Goal: Transaction & Acquisition: Purchase product/service

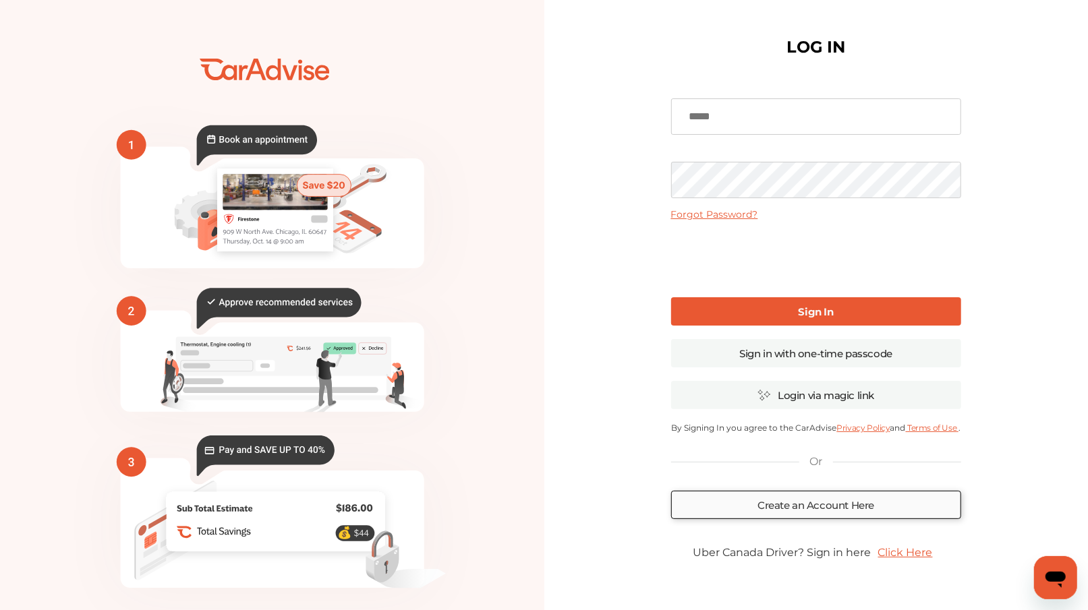
click at [764, 506] on link "Create an Account Here" at bounding box center [816, 505] width 290 height 28
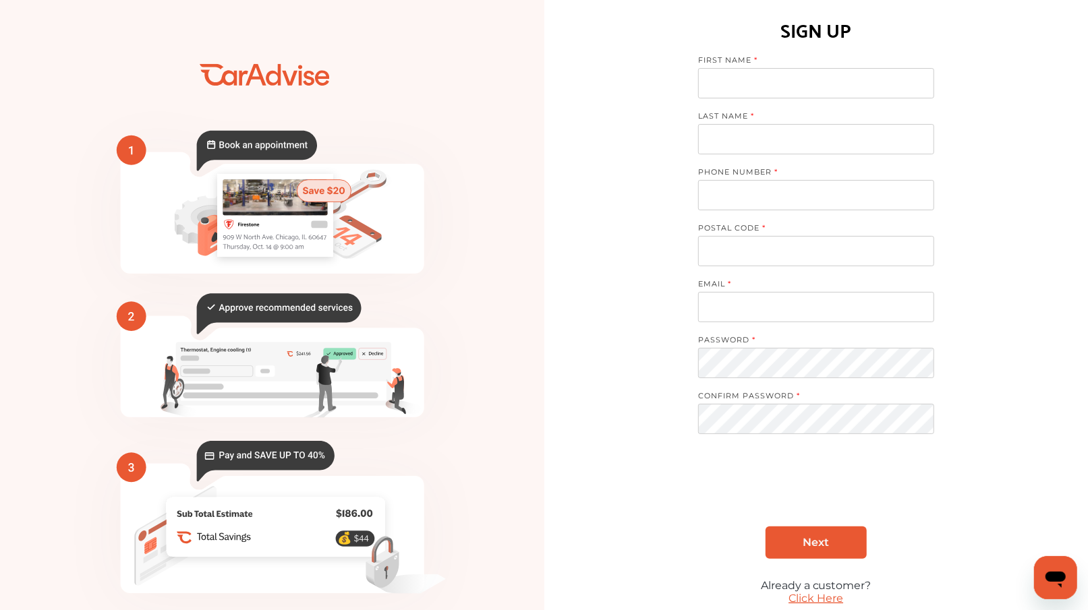
click at [753, 80] on input at bounding box center [816, 83] width 236 height 30
type input "**********"
type input "*****"
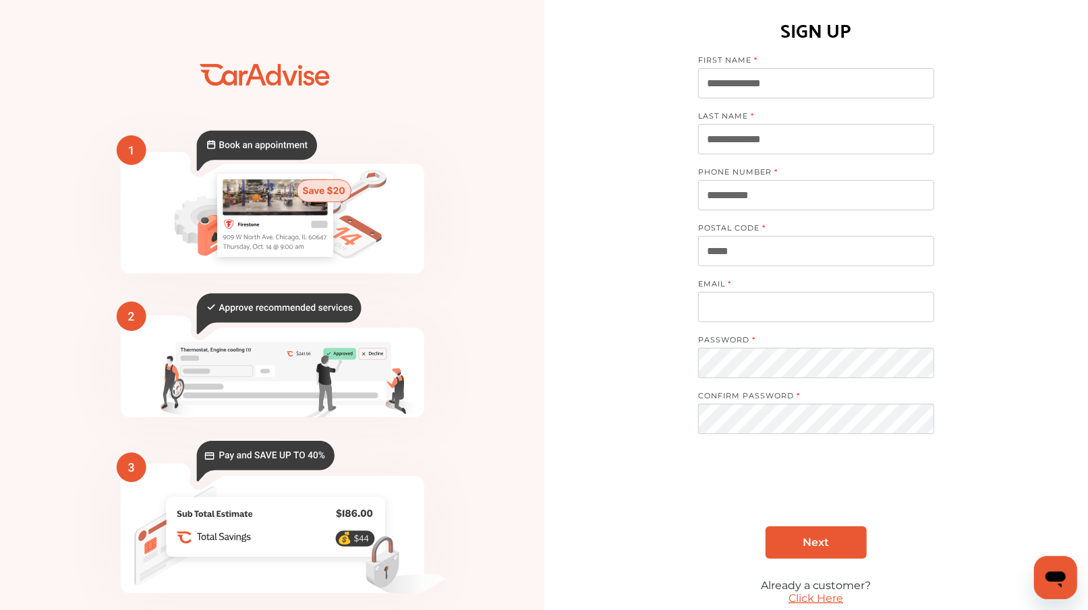
type input "**********"
click at [811, 540] on span "Next" at bounding box center [815, 542] width 26 height 13
click at [809, 541] on span "Next" at bounding box center [815, 542] width 26 height 13
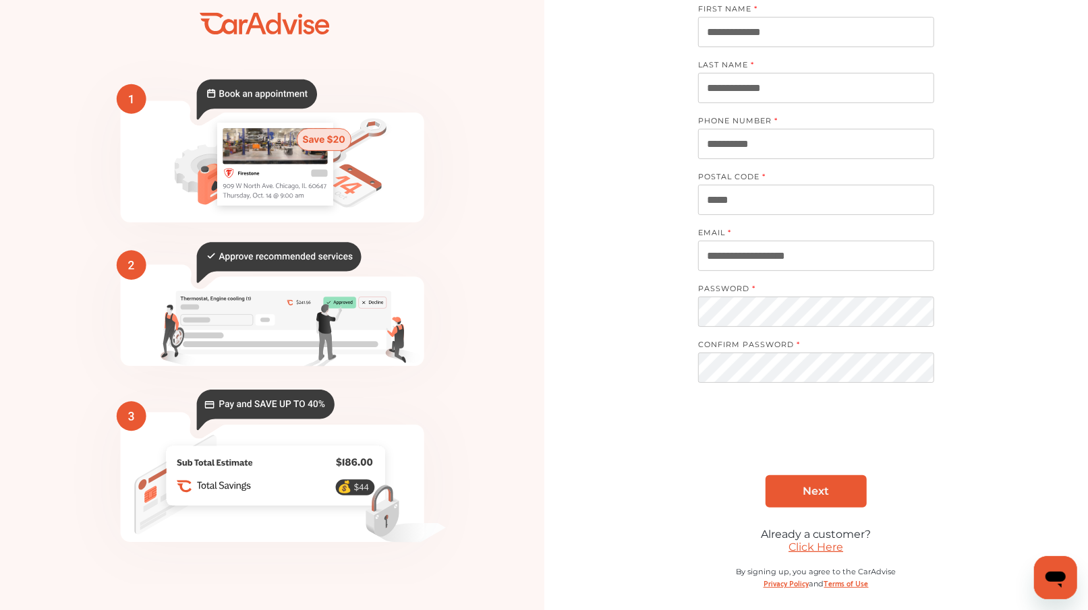
scroll to position [55, 0]
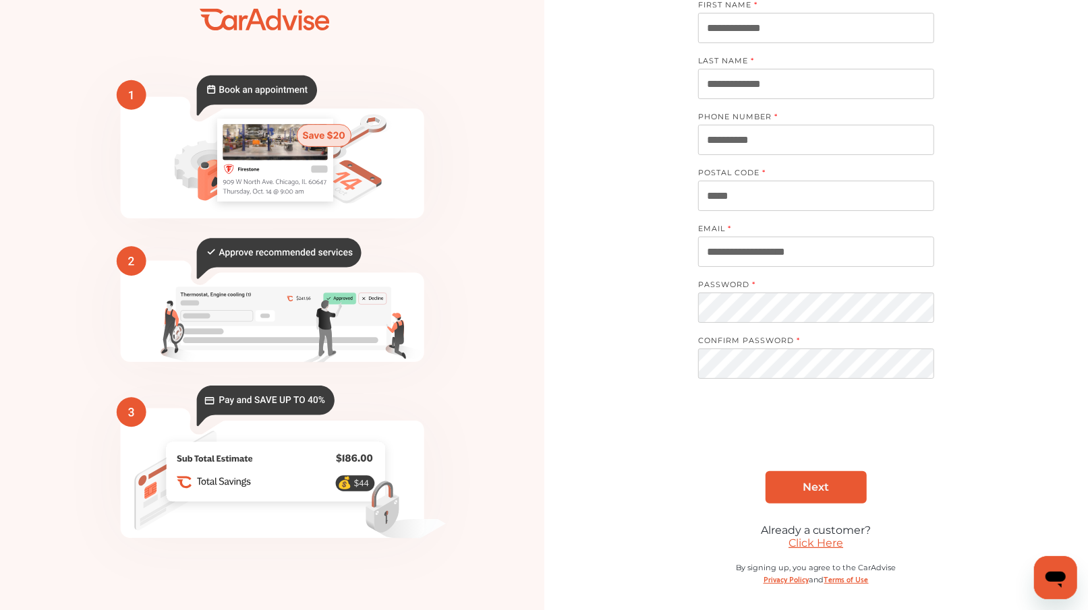
click at [806, 542] on link "Click Here" at bounding box center [815, 543] width 55 height 13
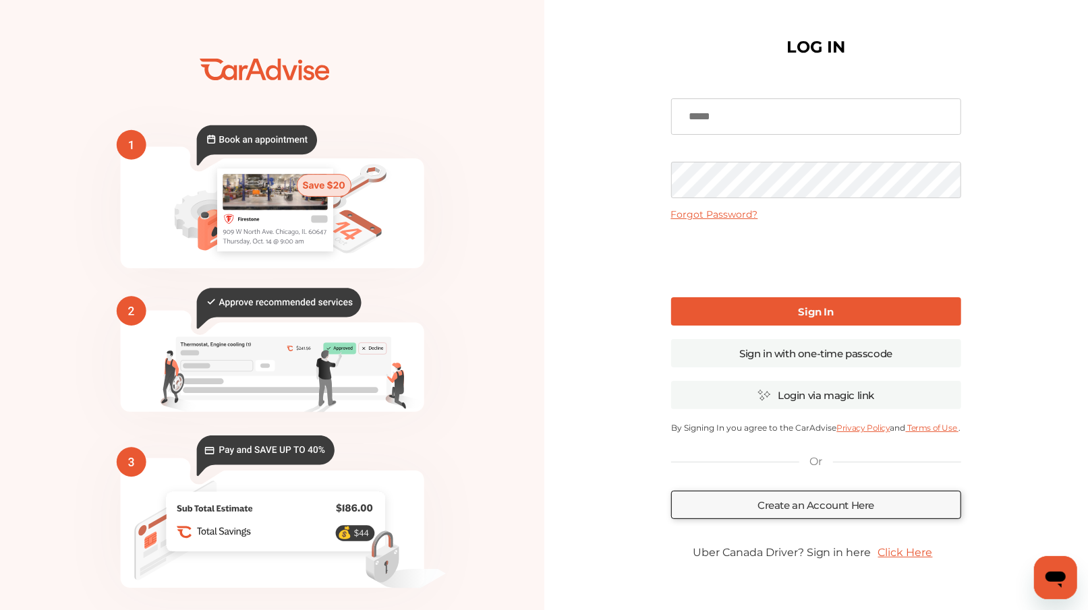
click at [756, 116] on input at bounding box center [816, 116] width 290 height 36
type input "**********"
click at [756, 317] on link "Sign In" at bounding box center [816, 311] width 290 height 28
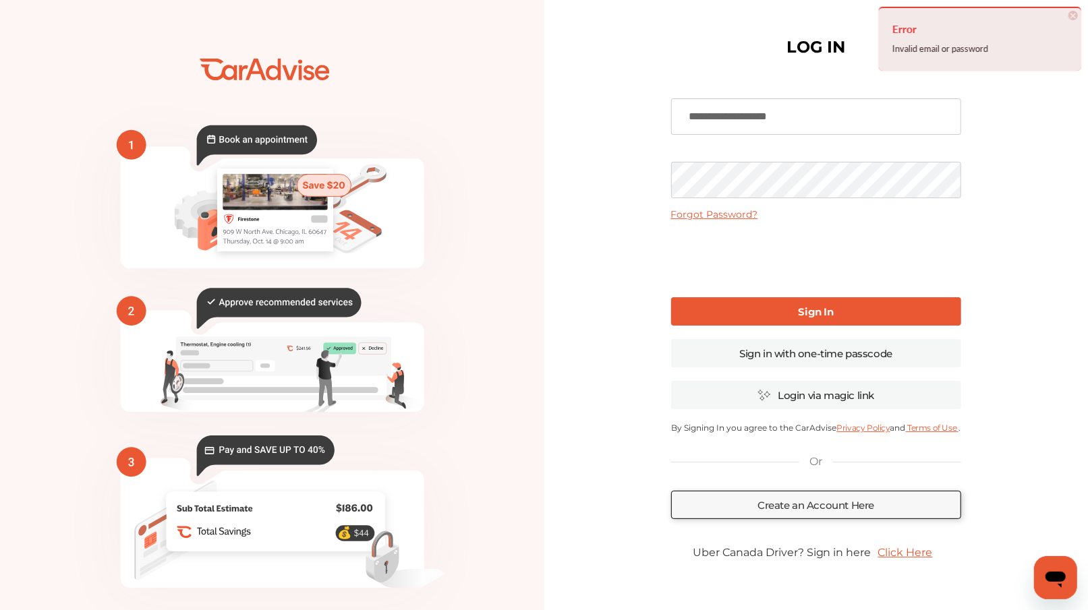
click at [742, 212] on link "Forgot Password?" at bounding box center [714, 214] width 87 height 12
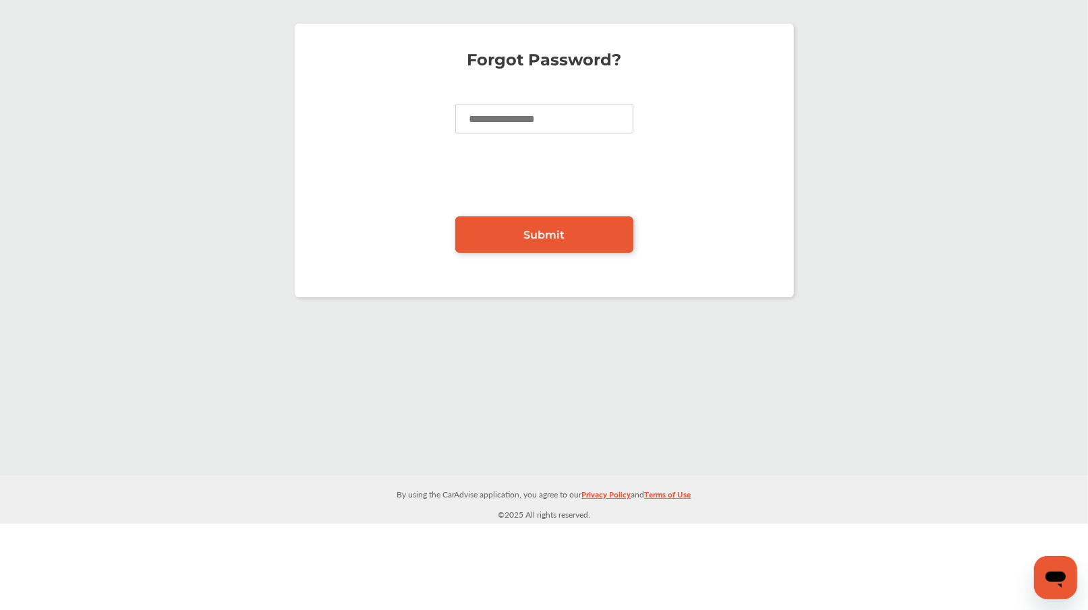
click at [539, 125] on input at bounding box center [544, 119] width 178 height 30
type input "**********"
click at [532, 233] on span "Submit" at bounding box center [543, 235] width 41 height 13
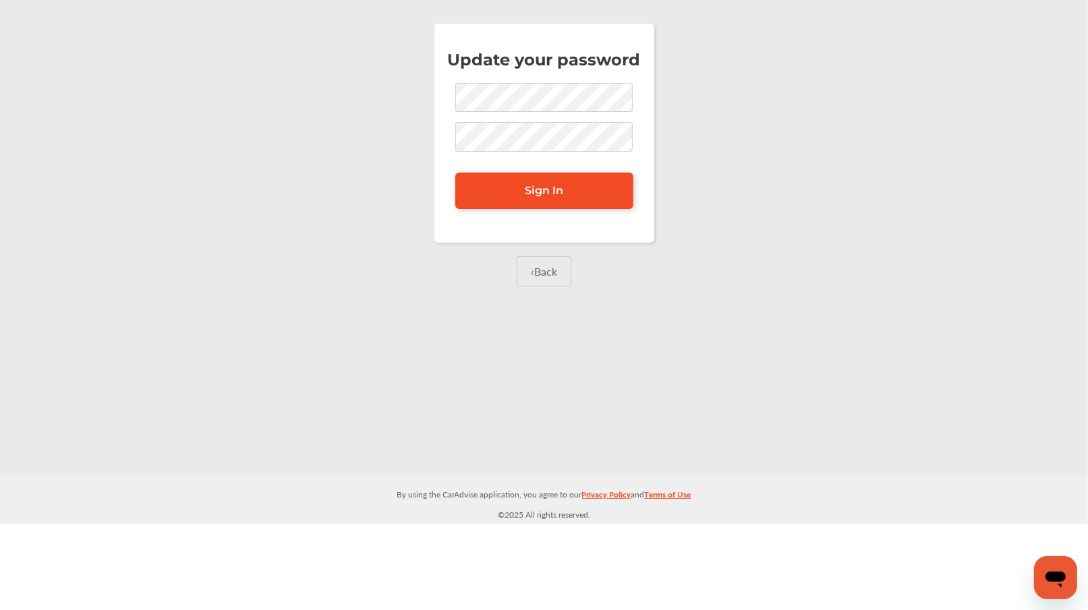
click at [529, 198] on link "Sign In" at bounding box center [544, 191] width 178 height 36
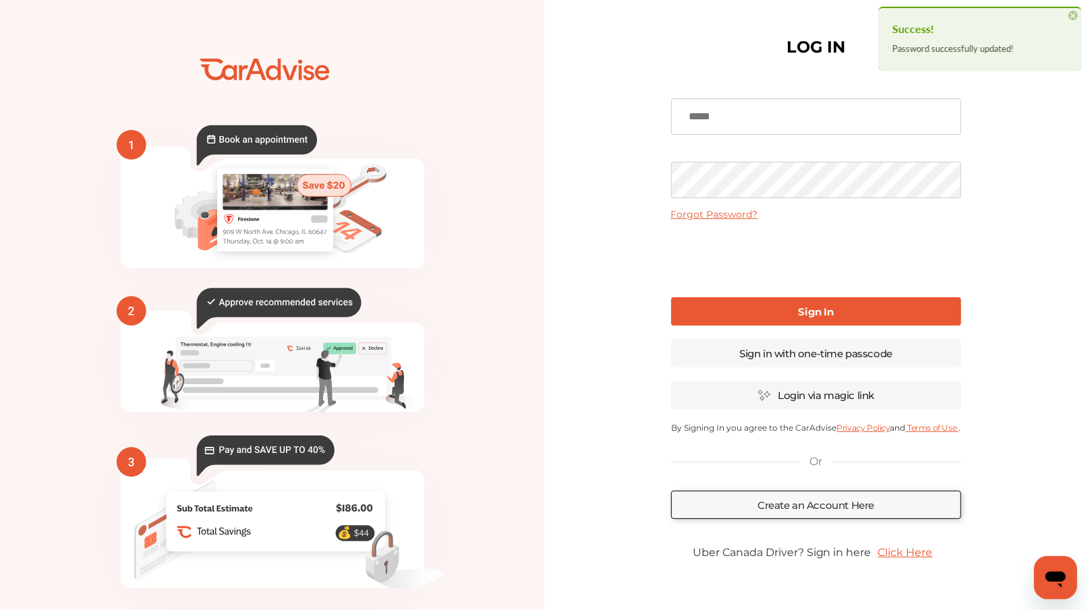
click at [746, 117] on input at bounding box center [816, 116] width 290 height 36
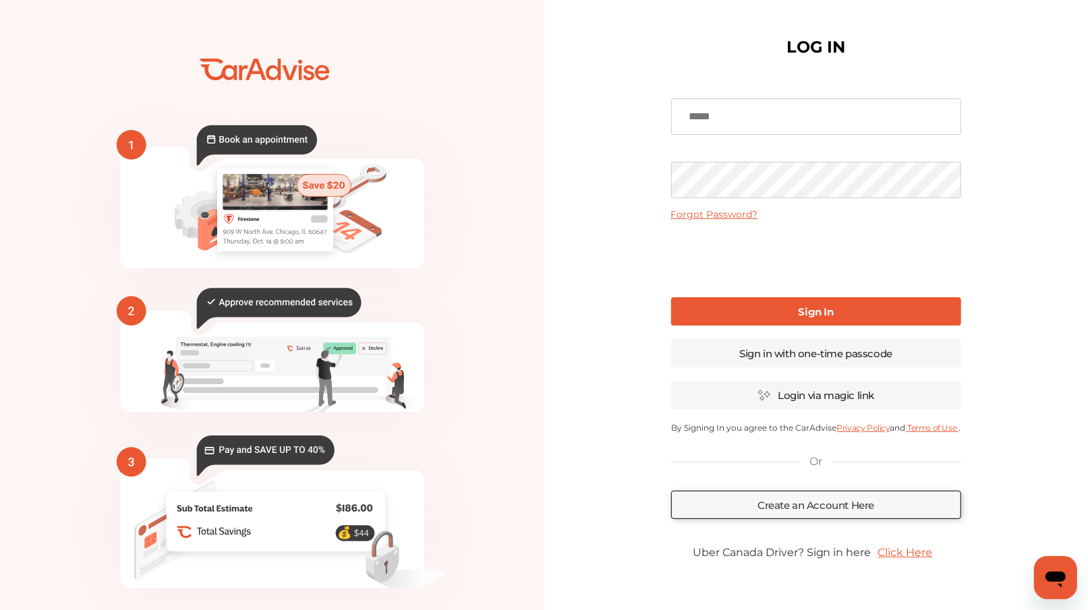
click at [713, 109] on input at bounding box center [816, 116] width 290 height 36
type input "**********"
click at [757, 312] on link "Sign In" at bounding box center [816, 311] width 290 height 28
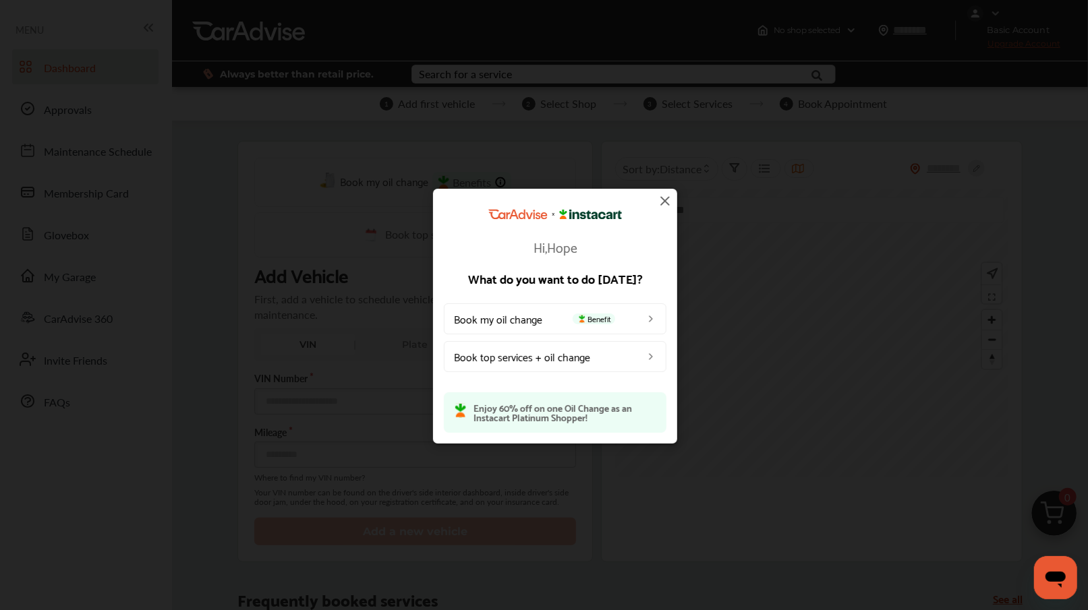
click at [663, 201] on img at bounding box center [665, 201] width 16 height 16
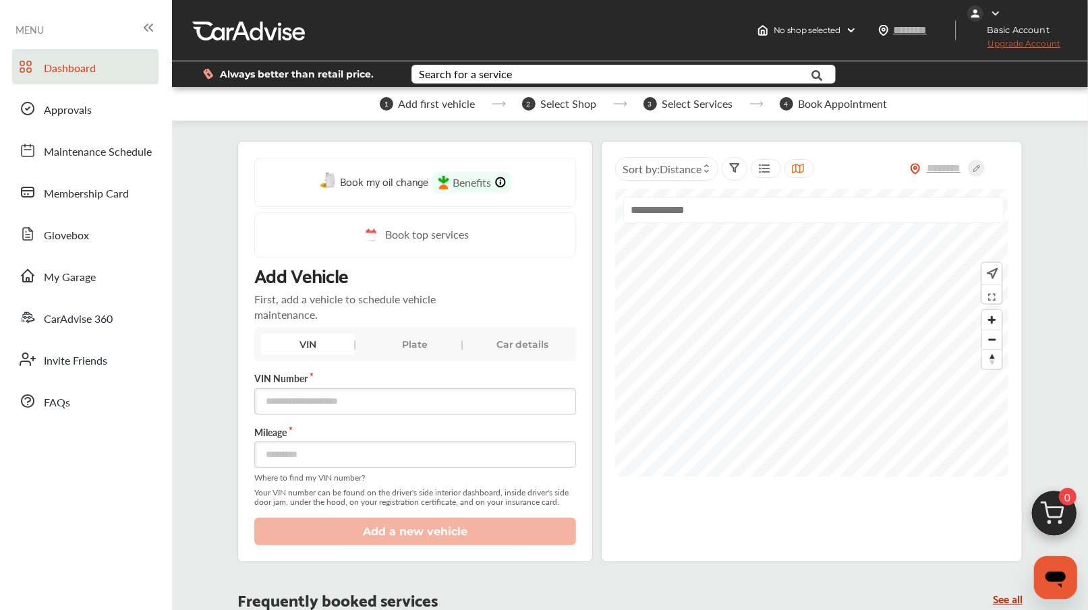
click at [701, 214] on input "text" at bounding box center [813, 210] width 381 height 26
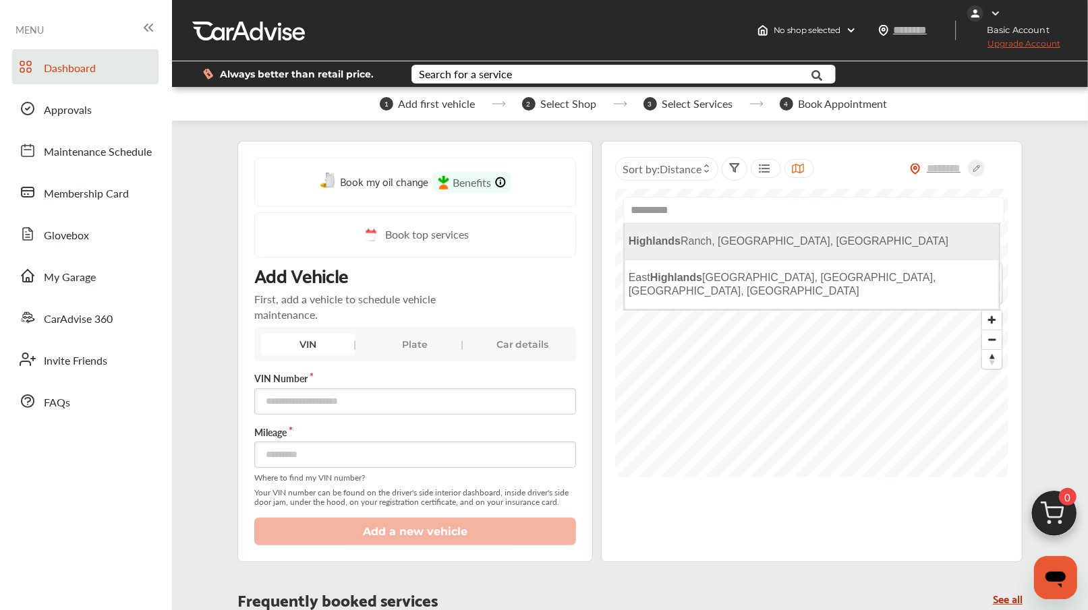
click at [690, 256] on li "Highlands Ranch, CO, USA" at bounding box center [811, 241] width 375 height 36
type input "**********"
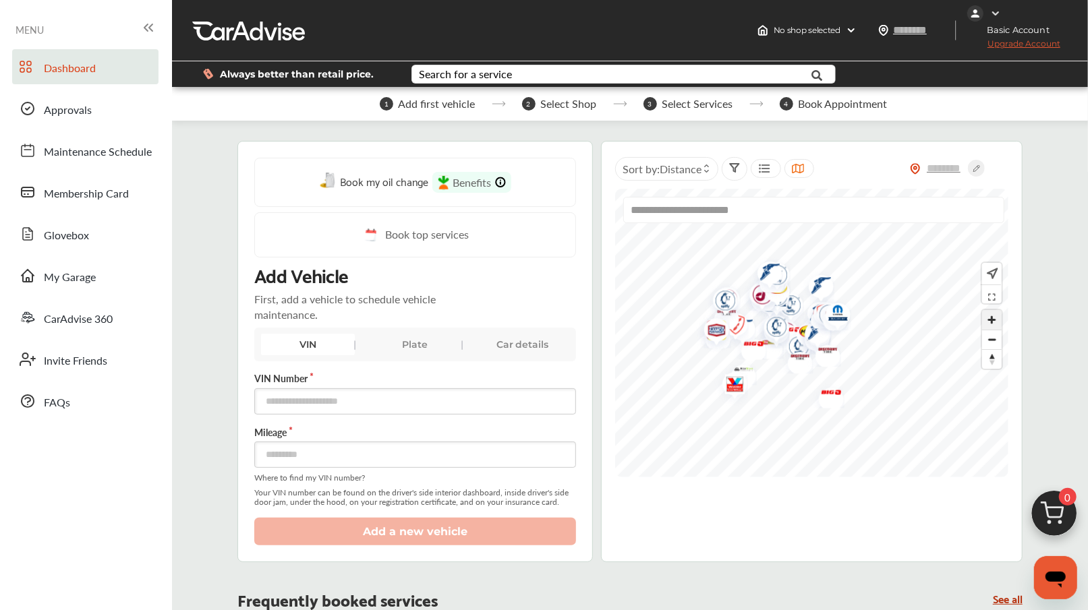
click at [992, 328] on span "Zoom in" at bounding box center [992, 320] width 20 height 20
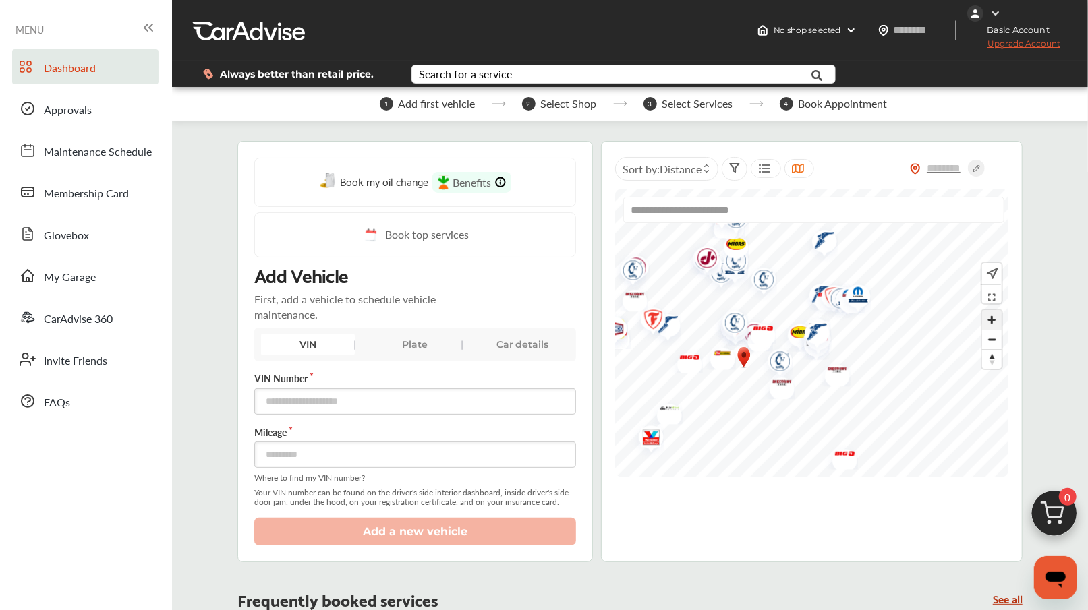
click at [992, 328] on span "Zoom in" at bounding box center [992, 320] width 20 height 20
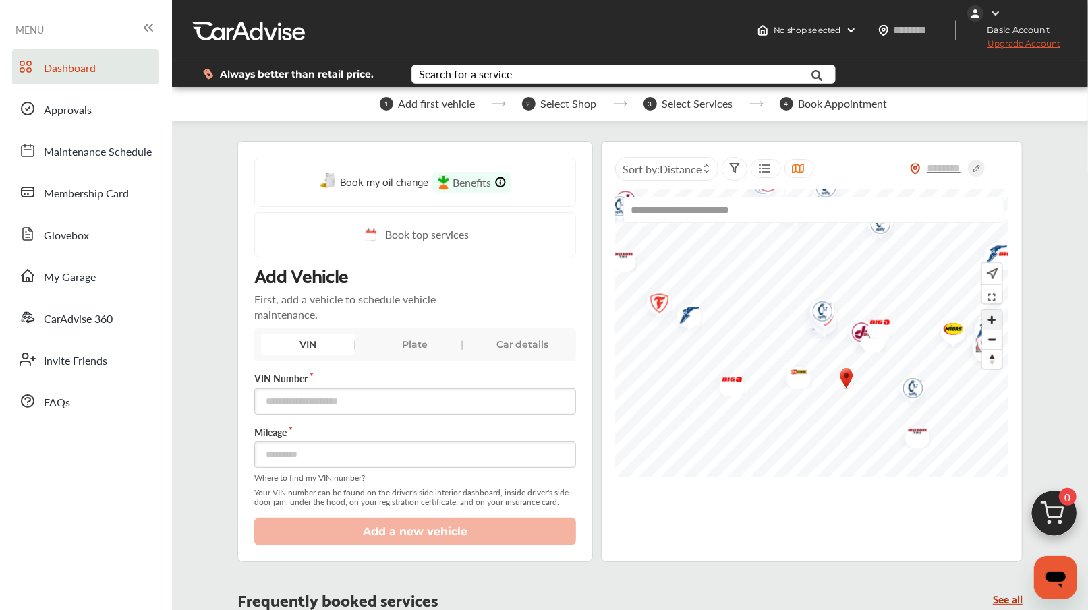
click at [992, 318] on span "Zoom in" at bounding box center [992, 320] width 20 height 20
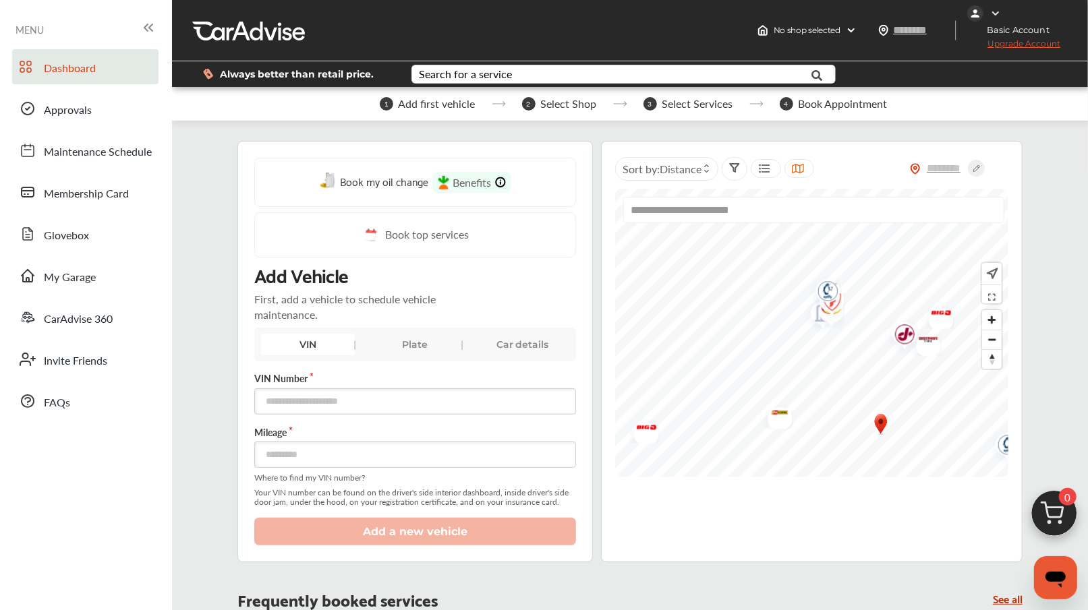
click at [781, 418] on img "Map marker" at bounding box center [775, 415] width 36 height 29
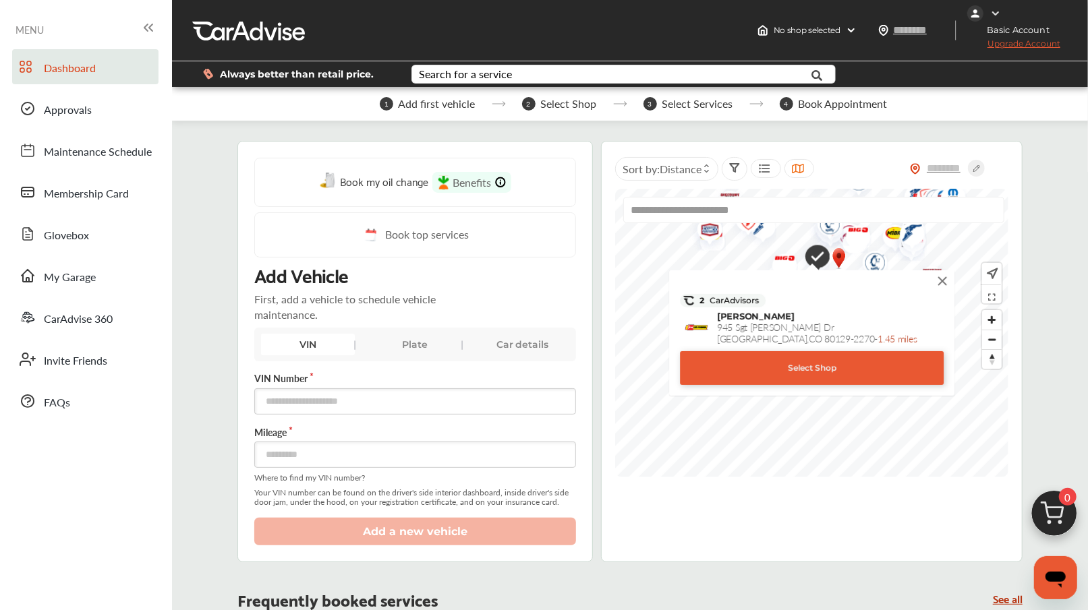
click at [939, 283] on img at bounding box center [942, 281] width 15 height 15
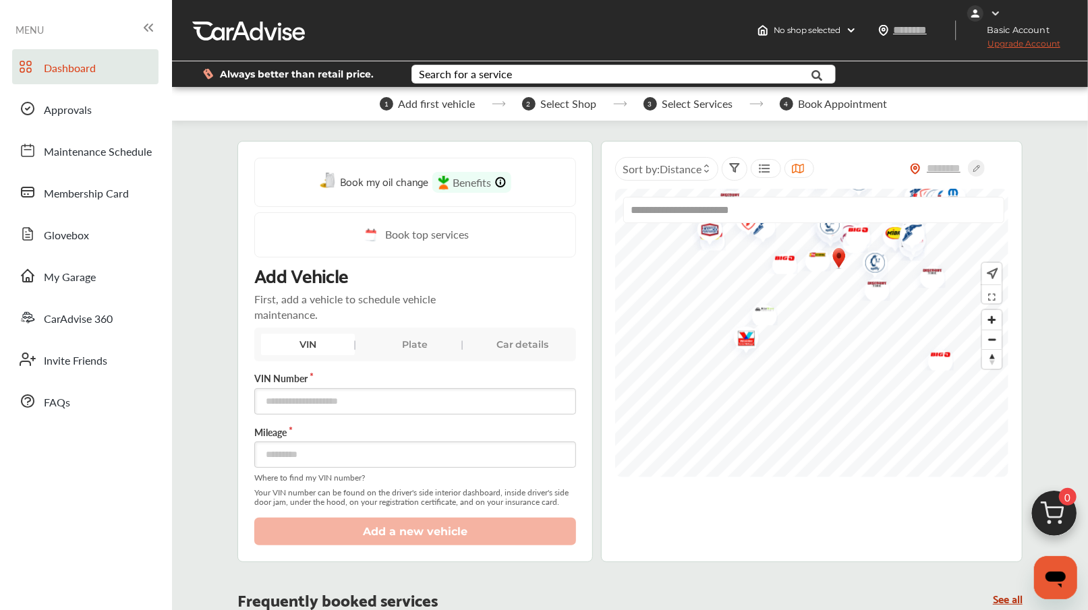
click at [762, 320] on img "Map marker" at bounding box center [760, 312] width 36 height 28
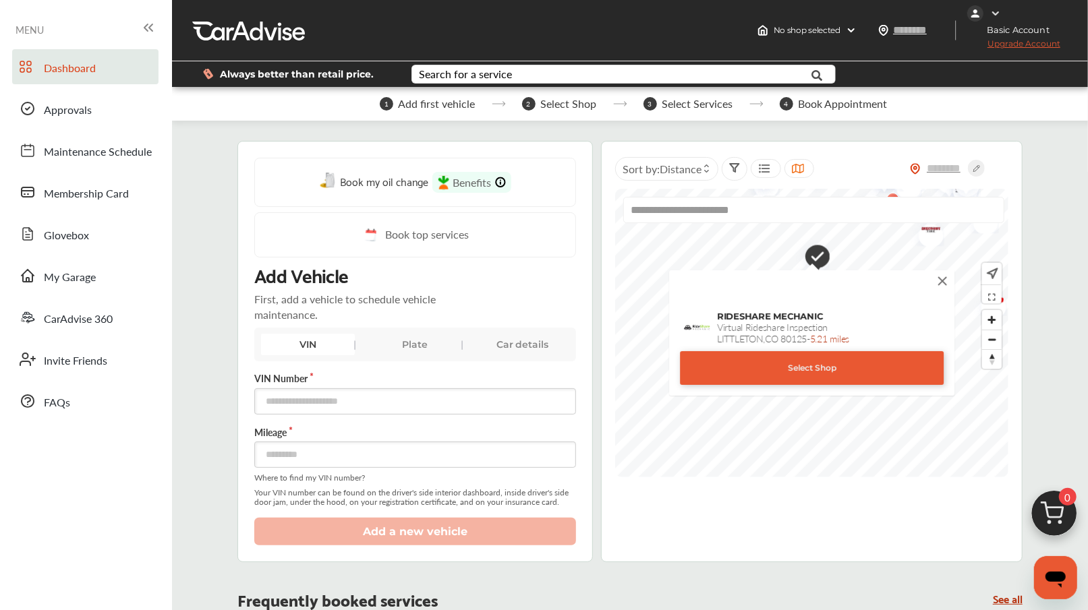
click at [942, 281] on img at bounding box center [942, 281] width 15 height 15
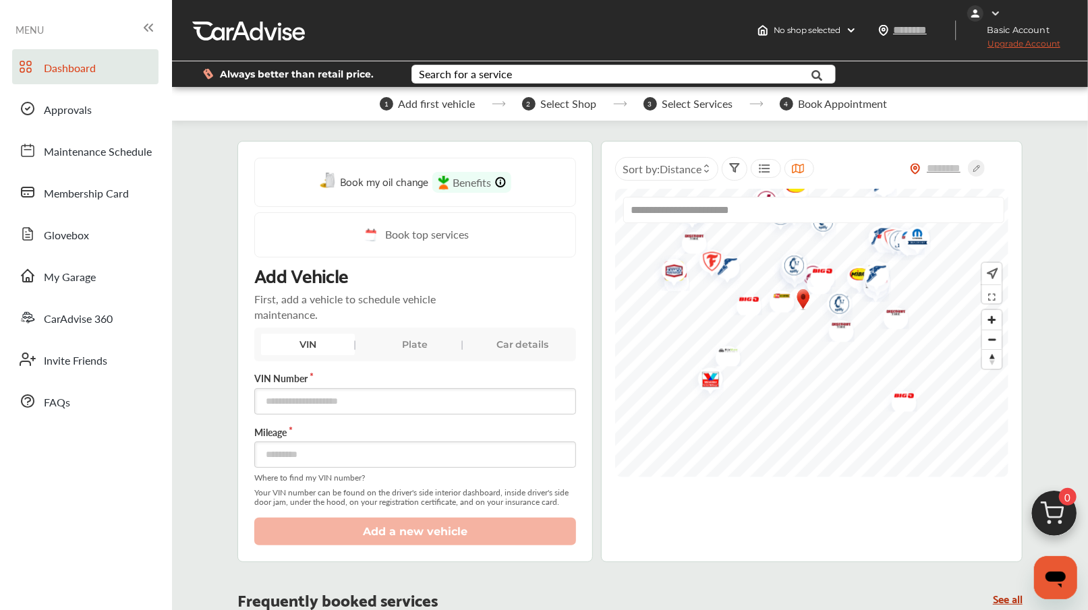
click at [901, 403] on img "Map marker" at bounding box center [899, 398] width 36 height 28
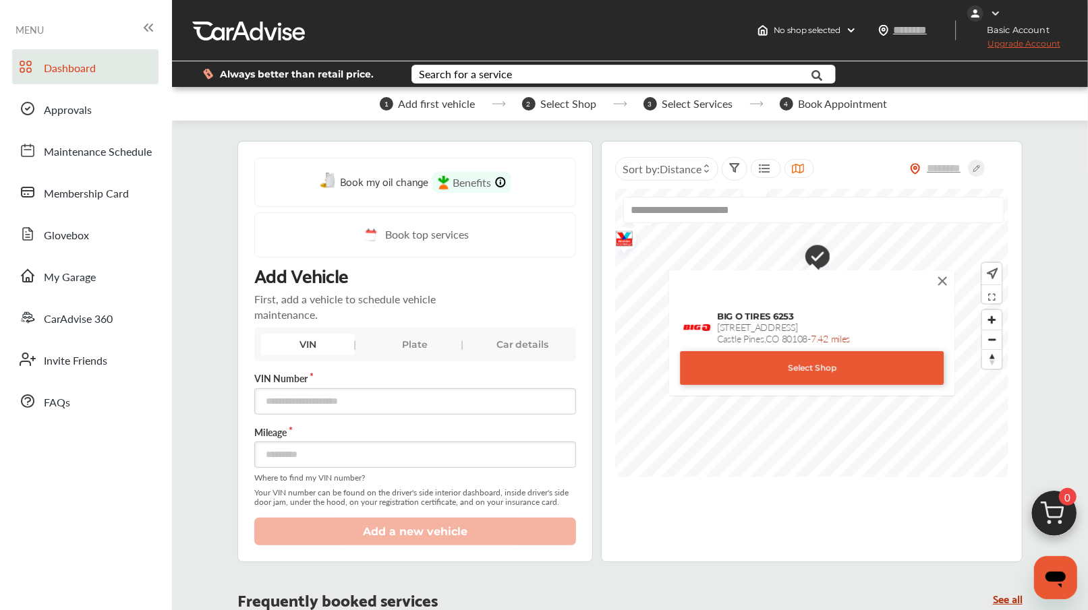
click at [941, 283] on img at bounding box center [942, 281] width 15 height 15
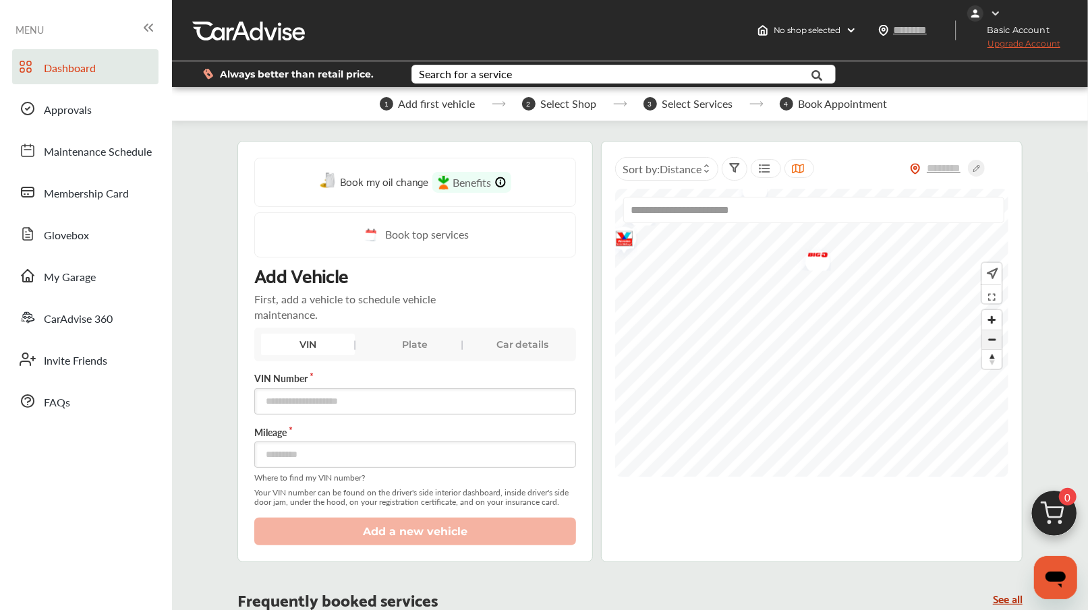
click at [990, 338] on span "Zoom out" at bounding box center [992, 339] width 20 height 19
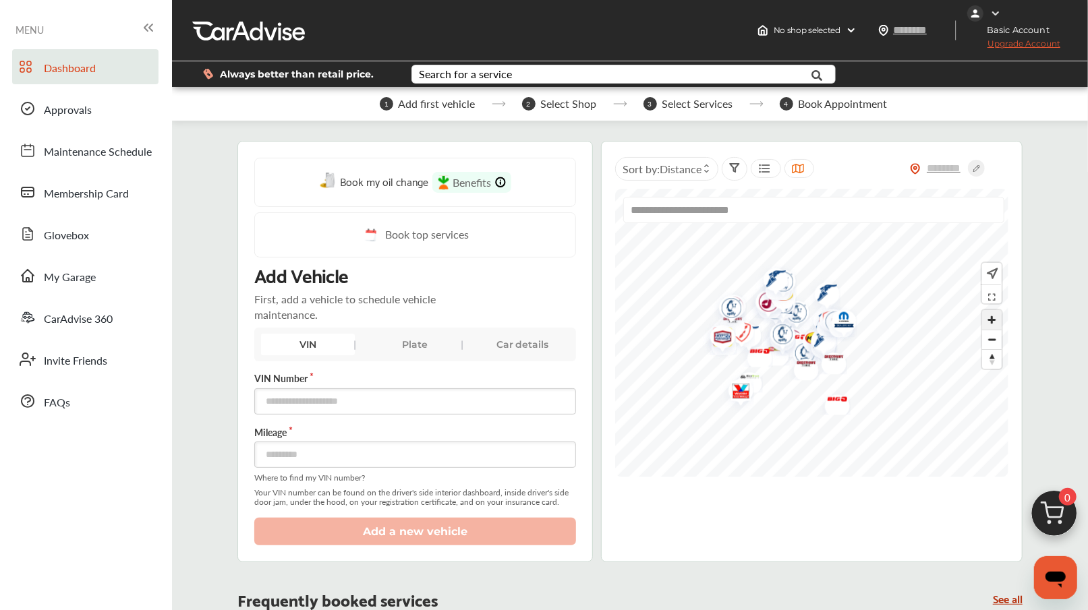
click at [991, 320] on span "Zoom in" at bounding box center [992, 320] width 20 height 20
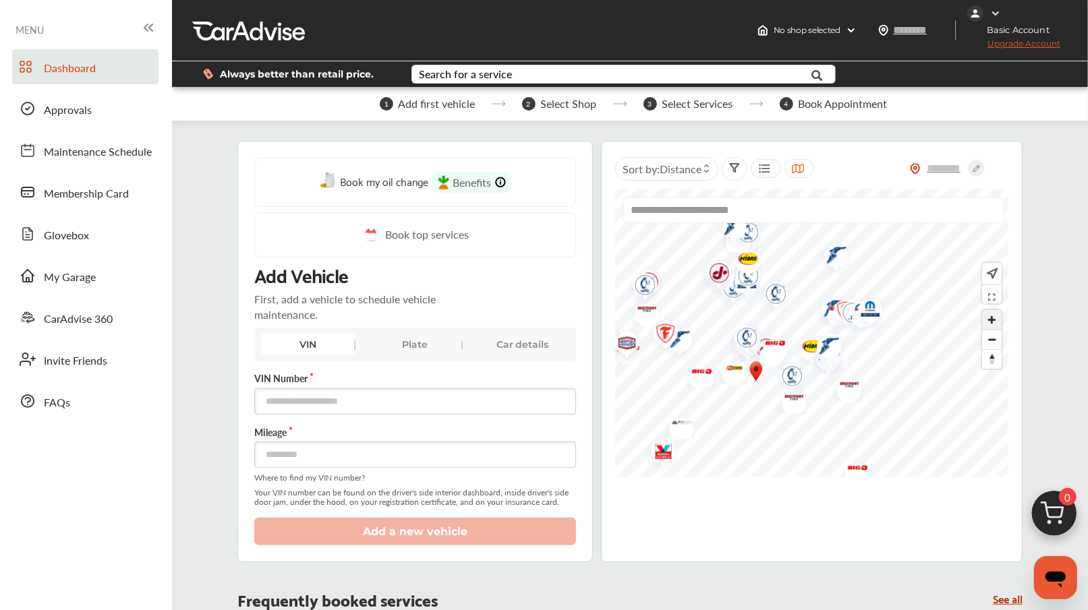
click at [989, 322] on span "Zoom in" at bounding box center [992, 320] width 20 height 20
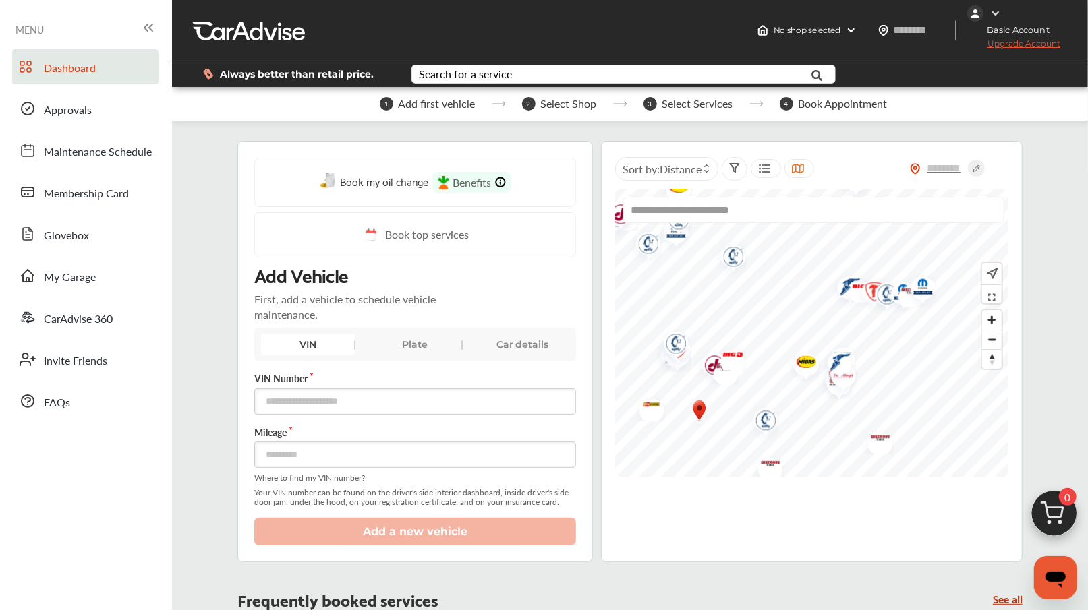
click at [766, 418] on img "Map marker" at bounding box center [761, 423] width 36 height 42
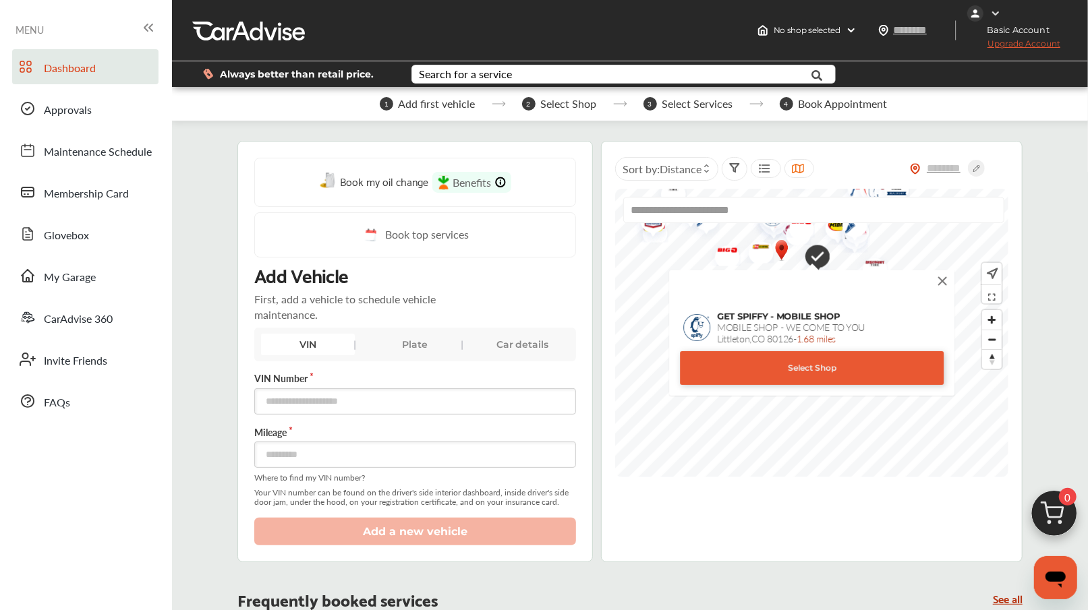
click at [940, 280] on img at bounding box center [942, 281] width 15 height 15
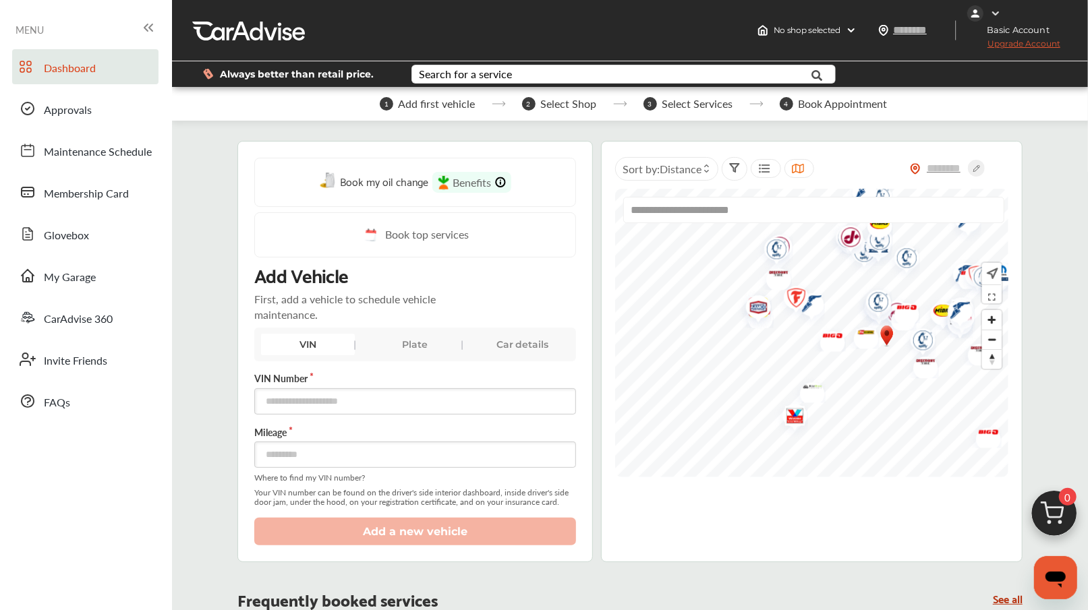
click at [759, 306] on img "Map marker" at bounding box center [754, 310] width 36 height 42
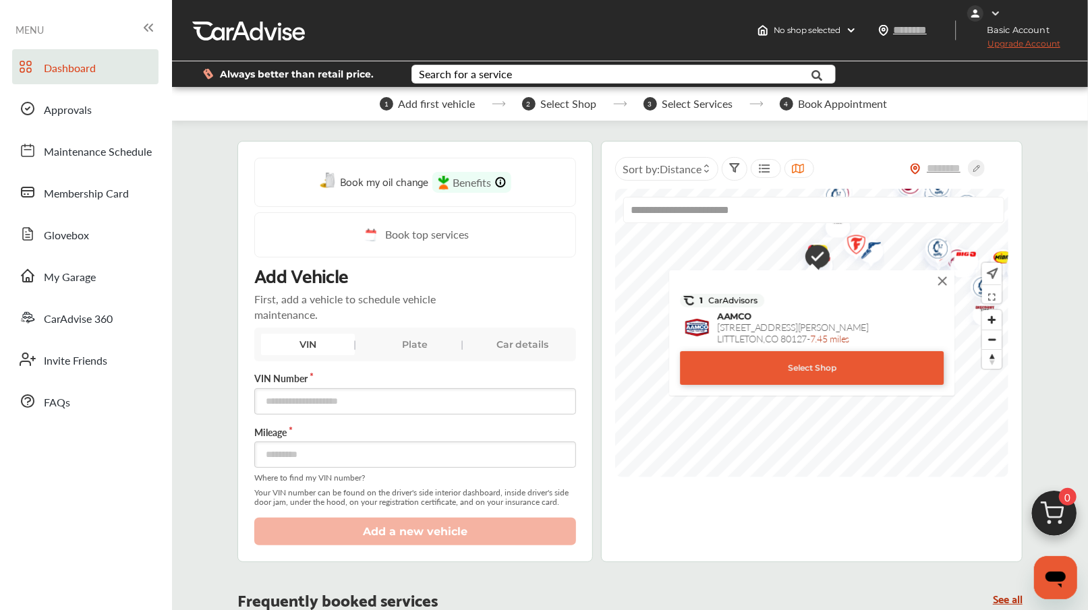
click at [941, 282] on img at bounding box center [942, 281] width 15 height 15
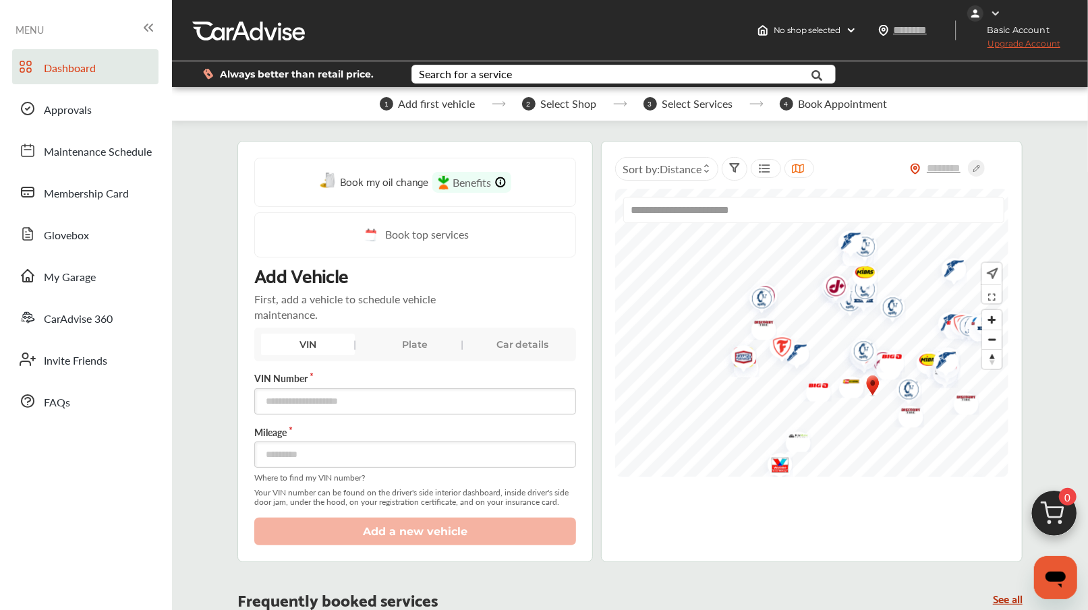
click at [798, 357] on img "Map marker" at bounding box center [792, 355] width 36 height 40
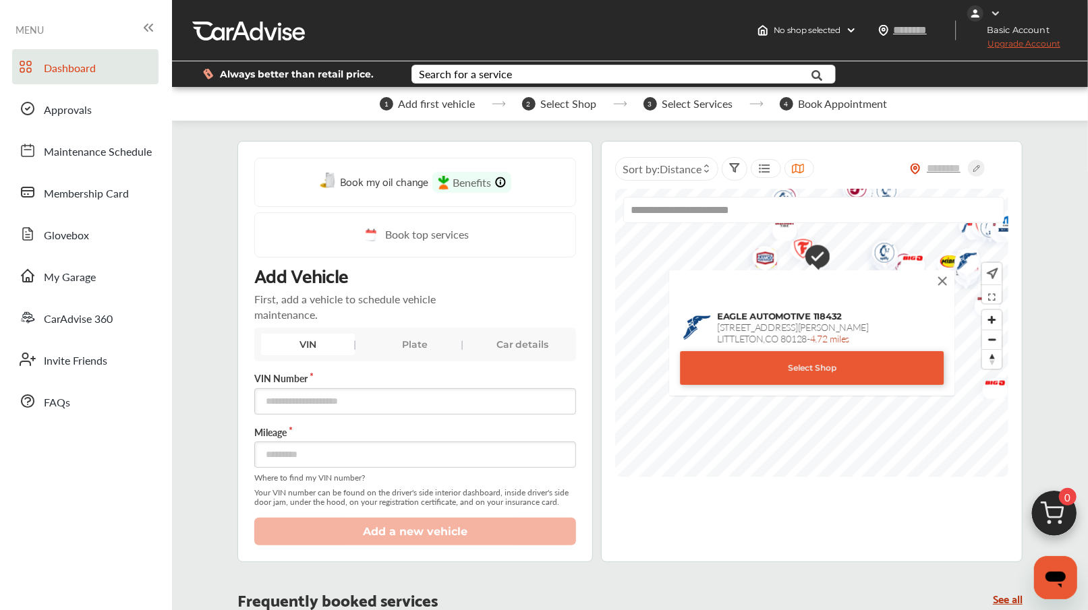
click at [817, 365] on div "Select Shop" at bounding box center [812, 368] width 264 height 34
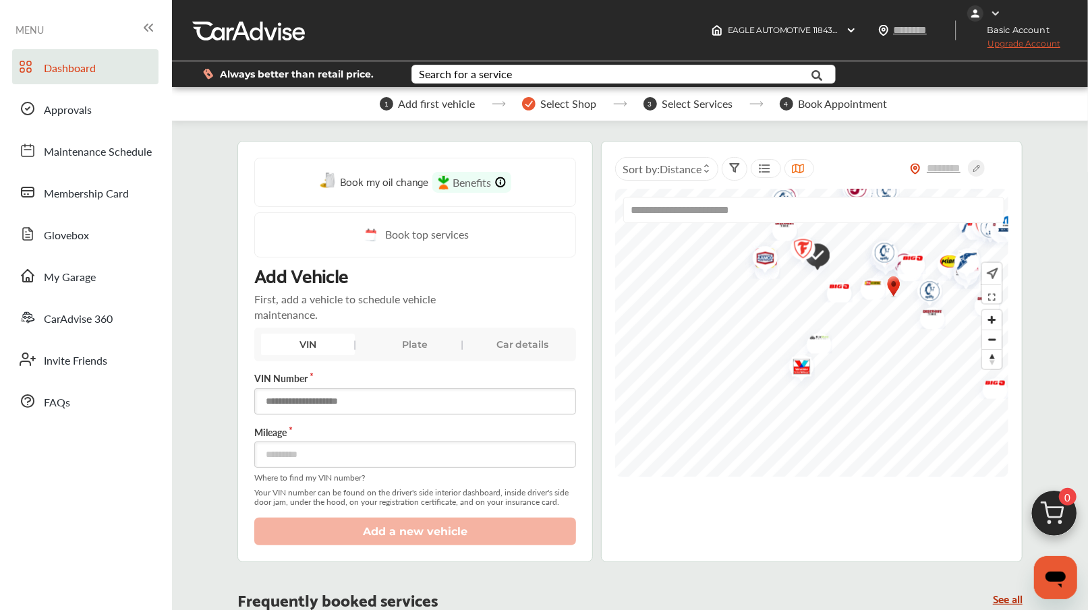
click at [315, 400] on input "text" at bounding box center [415, 401] width 322 height 26
type input "**********"
click at [308, 450] on input "number" at bounding box center [415, 455] width 322 height 26
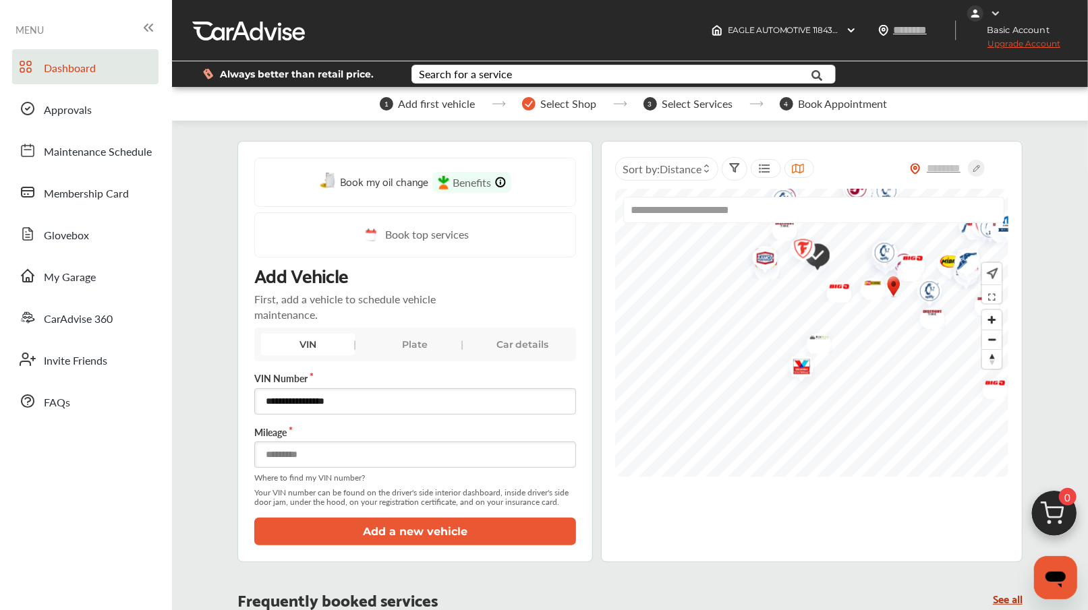
type input "*****"
click at [426, 338] on div "Plate" at bounding box center [415, 345] width 94 height 22
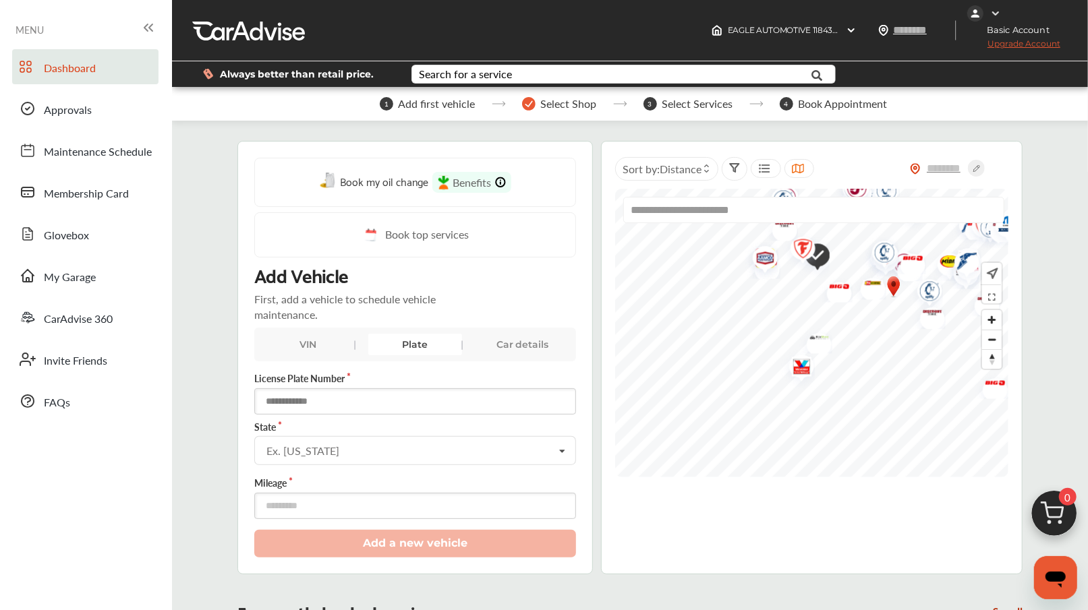
click at [394, 398] on input "text" at bounding box center [415, 401] width 322 height 26
type input "******"
click at [376, 456] on input "text" at bounding box center [416, 450] width 320 height 26
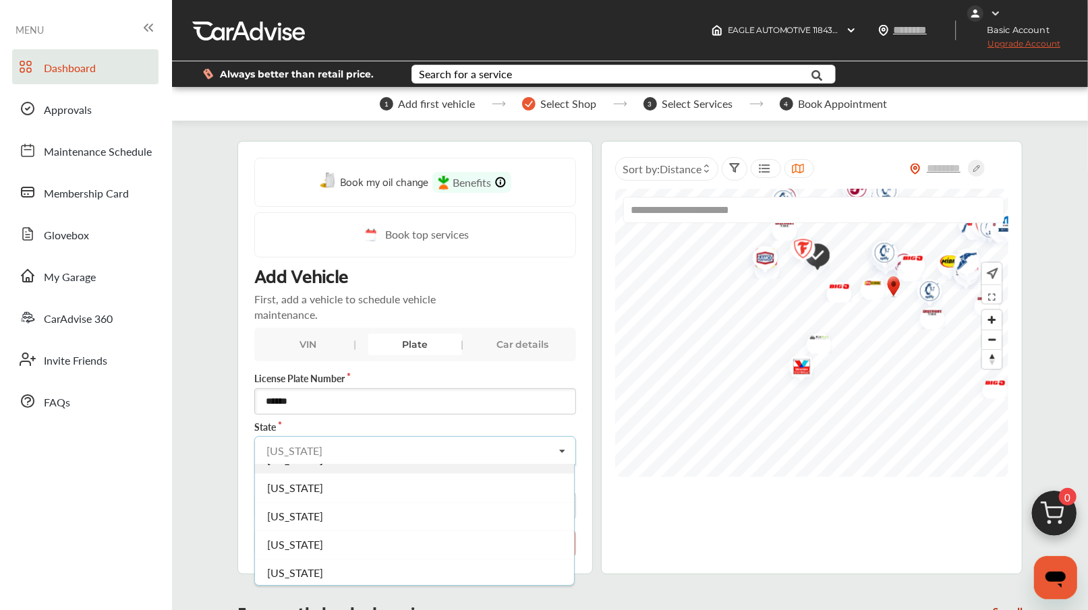
scroll to position [130, 0]
click at [299, 516] on span "Colorado" at bounding box center [295, 520] width 56 height 16
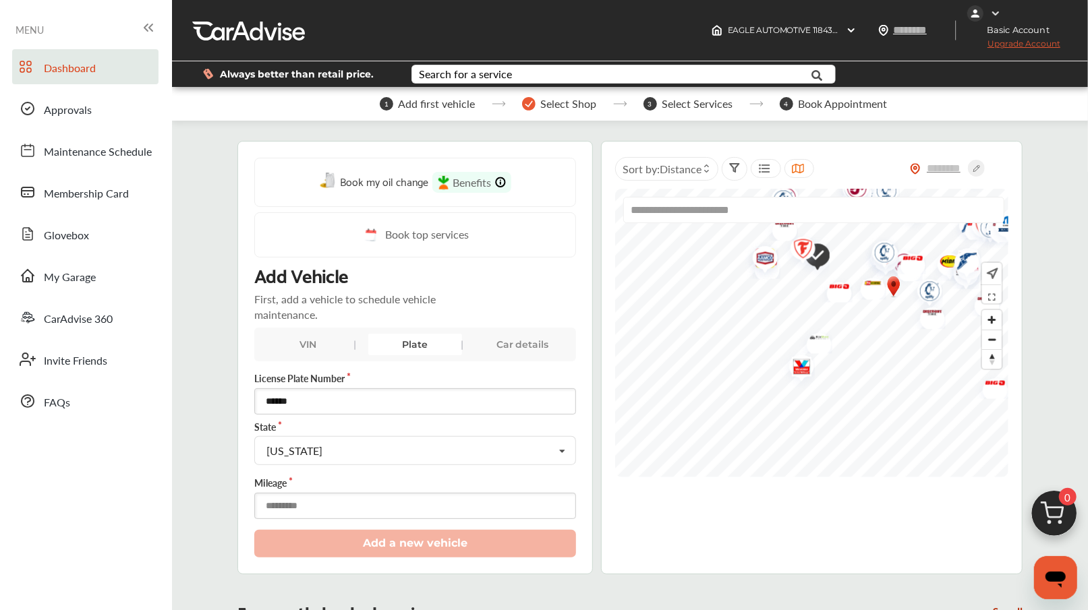
click at [318, 501] on input "number" at bounding box center [415, 506] width 322 height 26
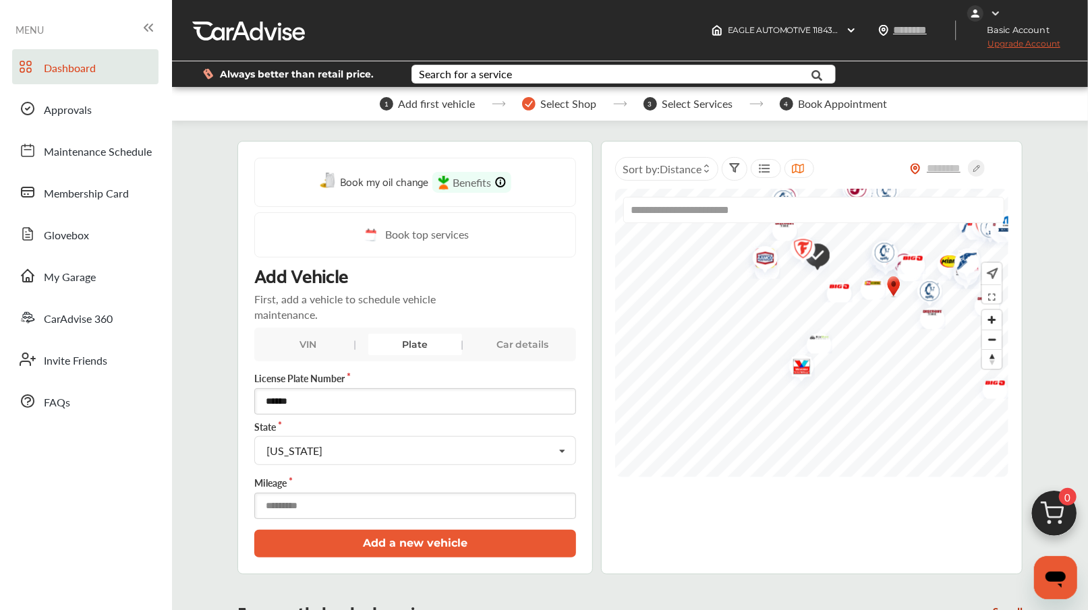
type input "*****"
click at [529, 347] on div "Car details" at bounding box center [522, 345] width 94 height 22
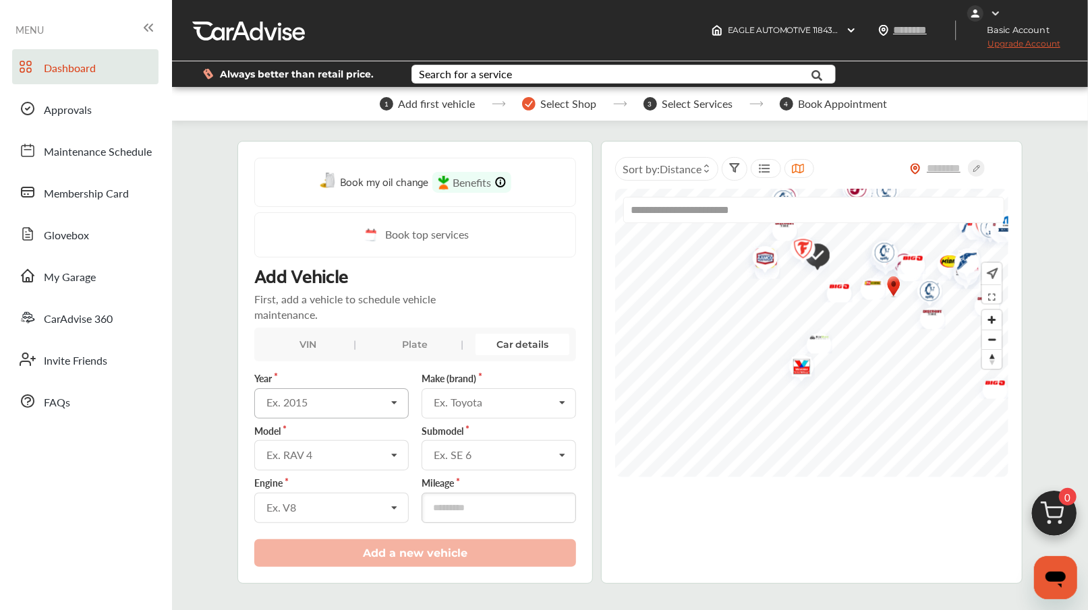
click at [345, 403] on div "Ex. 2015" at bounding box center [325, 402] width 119 height 11
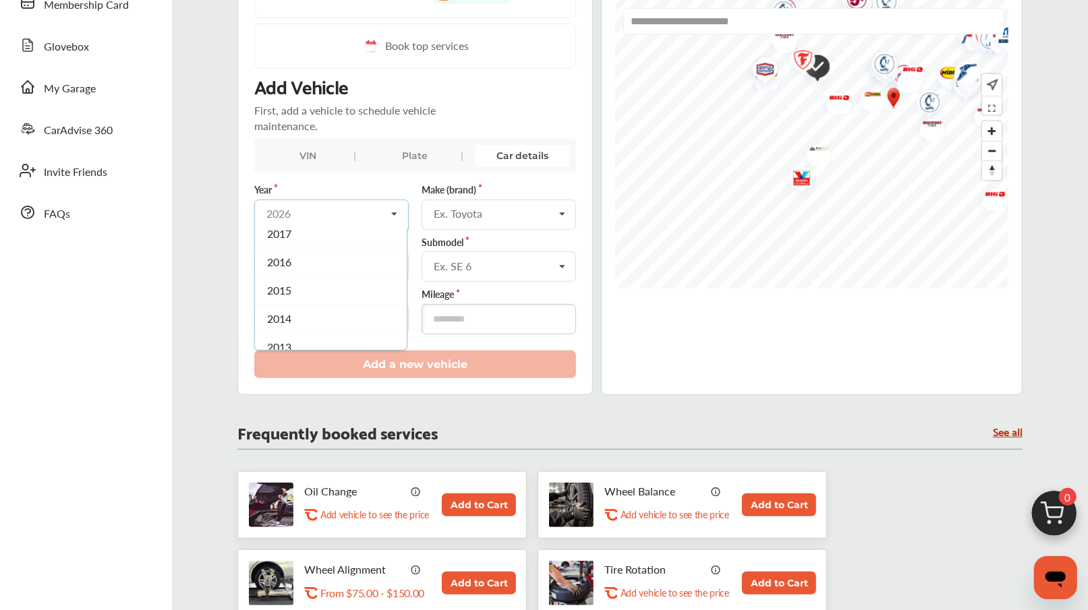
scroll to position [268, 0]
click at [287, 255] on span "2016" at bounding box center [279, 260] width 24 height 16
click at [366, 314] on div "Ex. V8" at bounding box center [325, 319] width 119 height 11
click at [470, 264] on div "Ex. SE 6" at bounding box center [493, 266] width 119 height 11
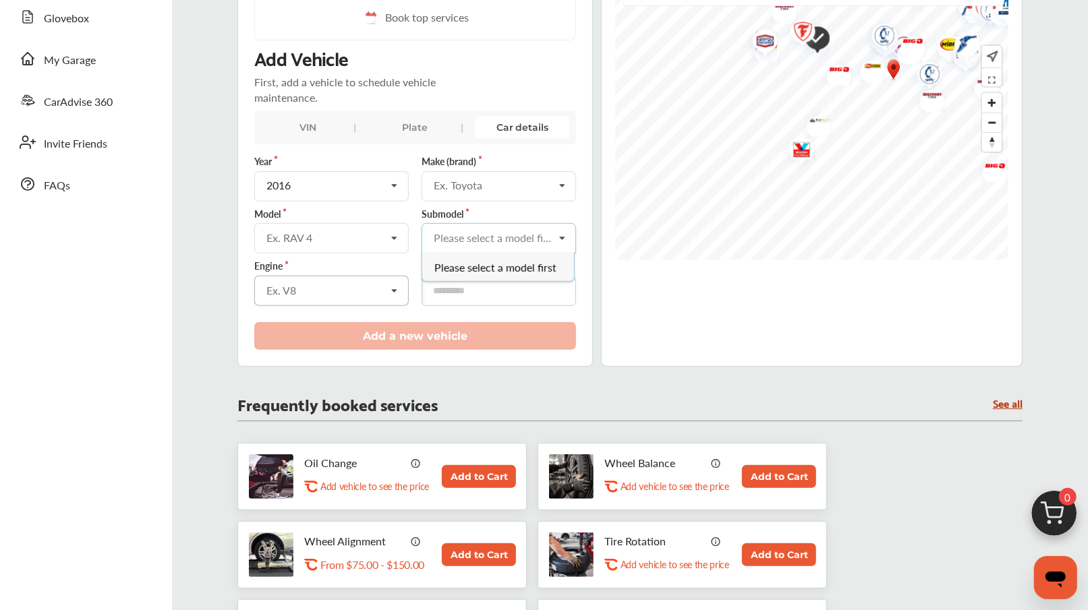
scroll to position [218, 0]
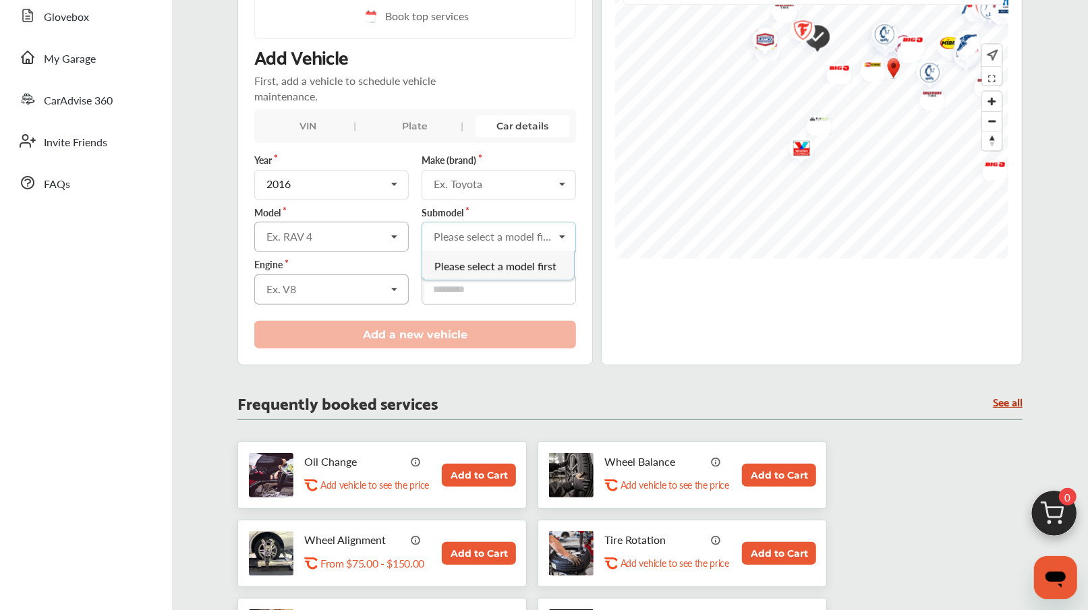
click at [356, 231] on div "Ex. RAV 4" at bounding box center [325, 236] width 119 height 11
click at [473, 184] on div "Ex. Toyota" at bounding box center [493, 184] width 119 height 11
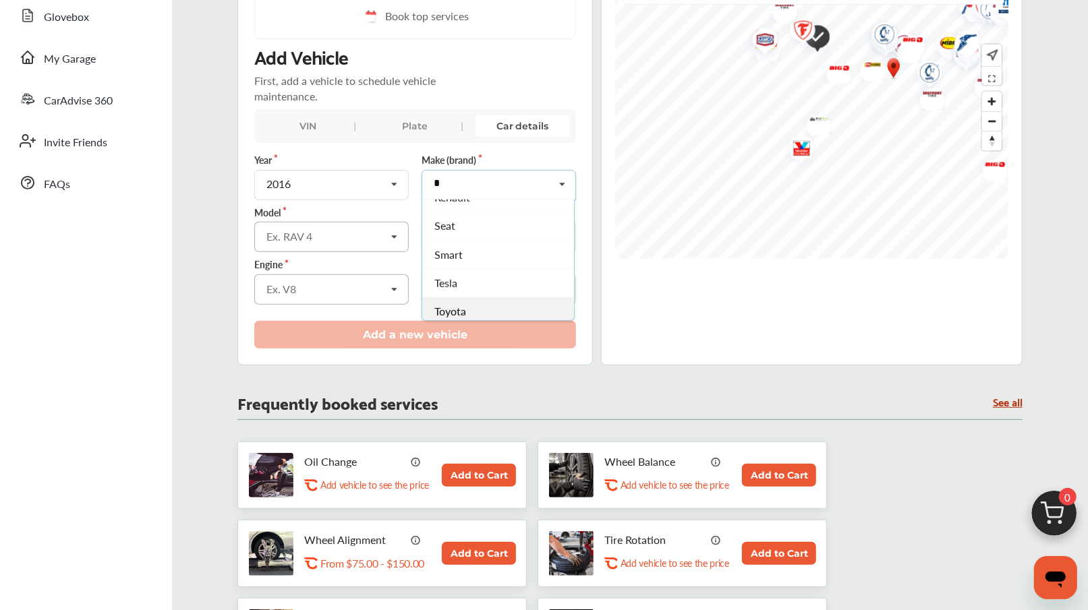
type input "*"
click at [442, 303] on span "Toyota" at bounding box center [450, 311] width 32 height 16
click at [392, 231] on icon at bounding box center [394, 237] width 23 height 29
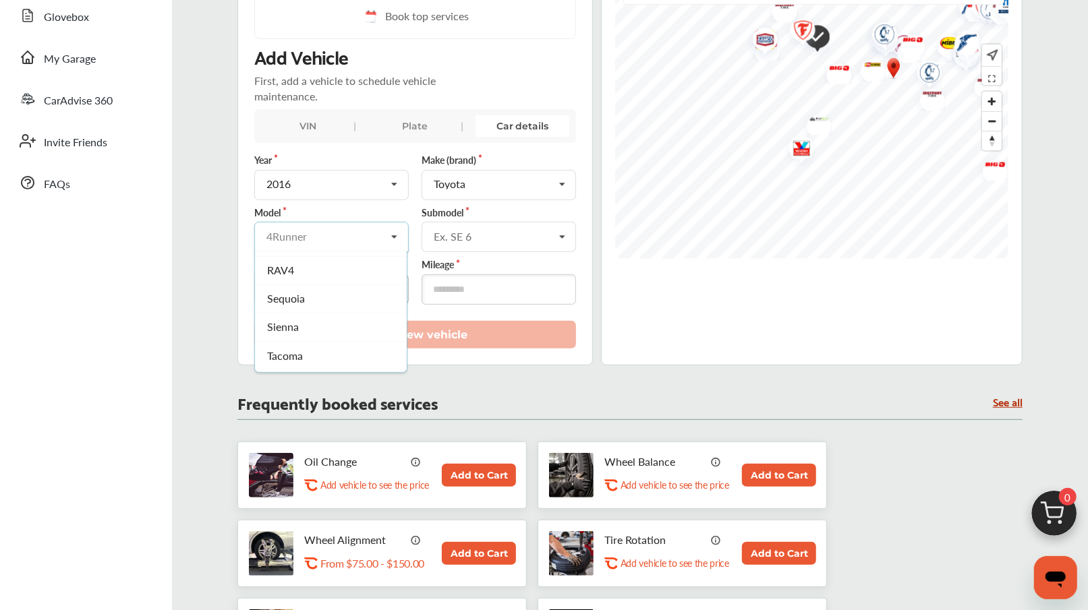
scroll to position [367, 0]
click at [293, 261] on div "RAV4" at bounding box center [331, 268] width 152 height 28
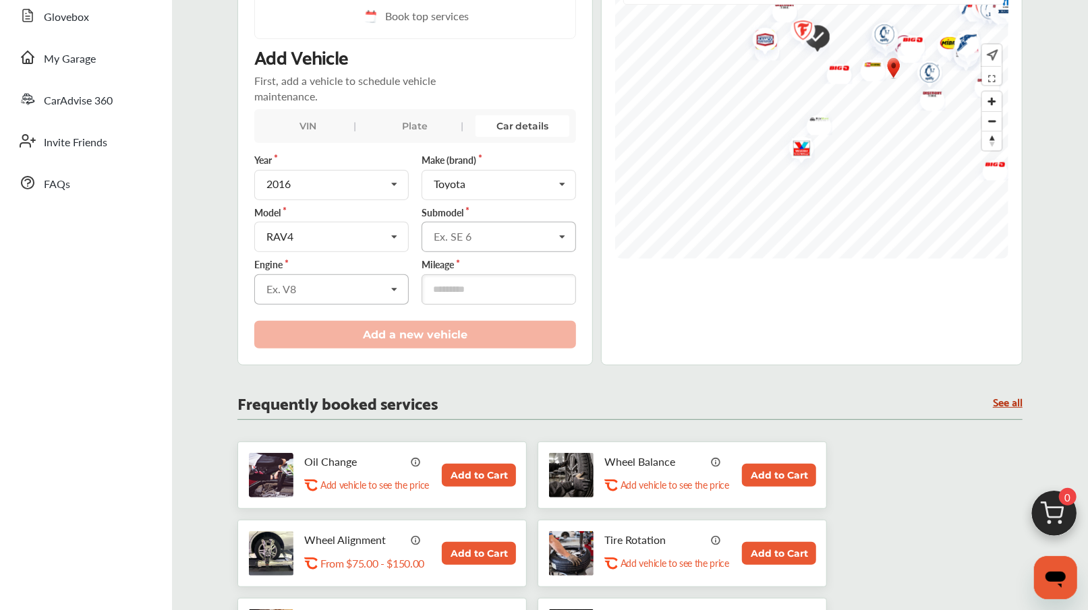
click at [561, 236] on icon at bounding box center [561, 237] width 23 height 29
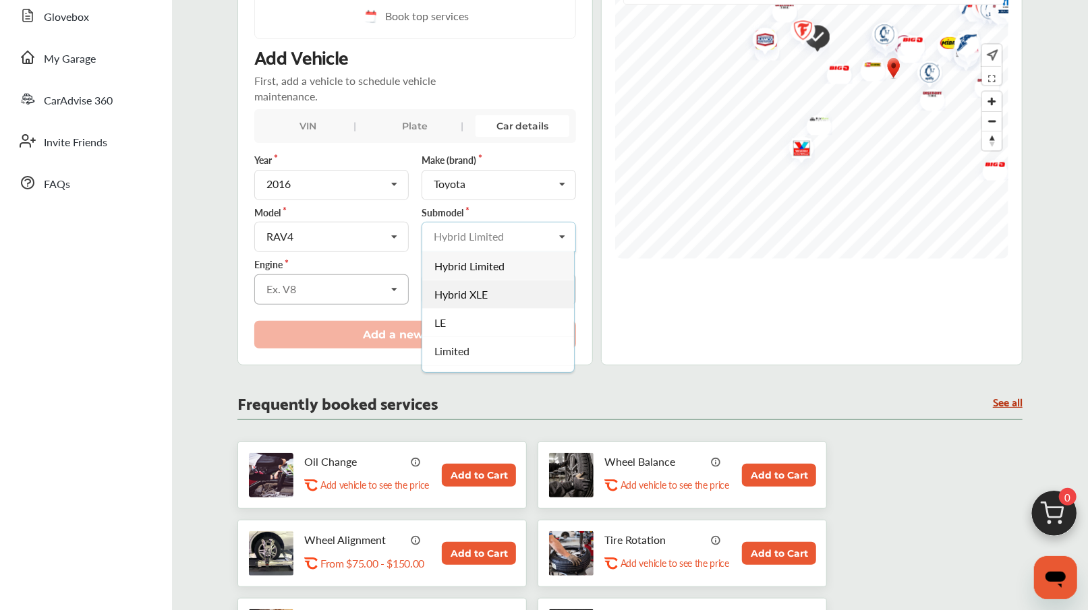
scroll to position [48, 0]
click at [487, 270] on div "LE" at bounding box center [498, 275] width 152 height 28
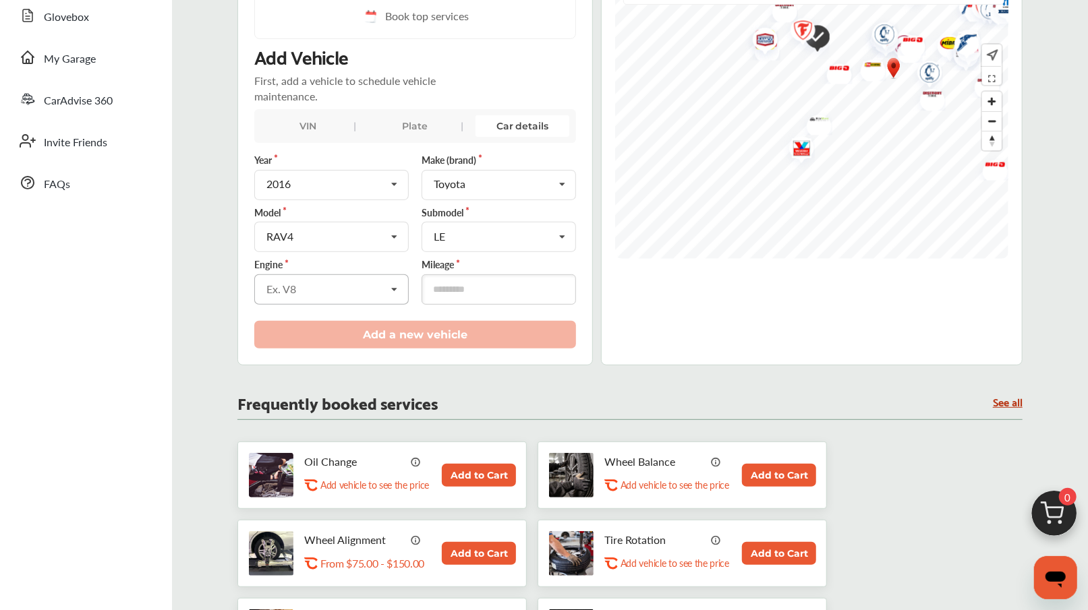
click at [396, 284] on icon at bounding box center [394, 289] width 23 height 29
click at [353, 312] on span "2.5L L4 (2ARFE) GAS FI" at bounding box center [322, 319] width 111 height 16
click at [479, 285] on input "number" at bounding box center [498, 289] width 154 height 30
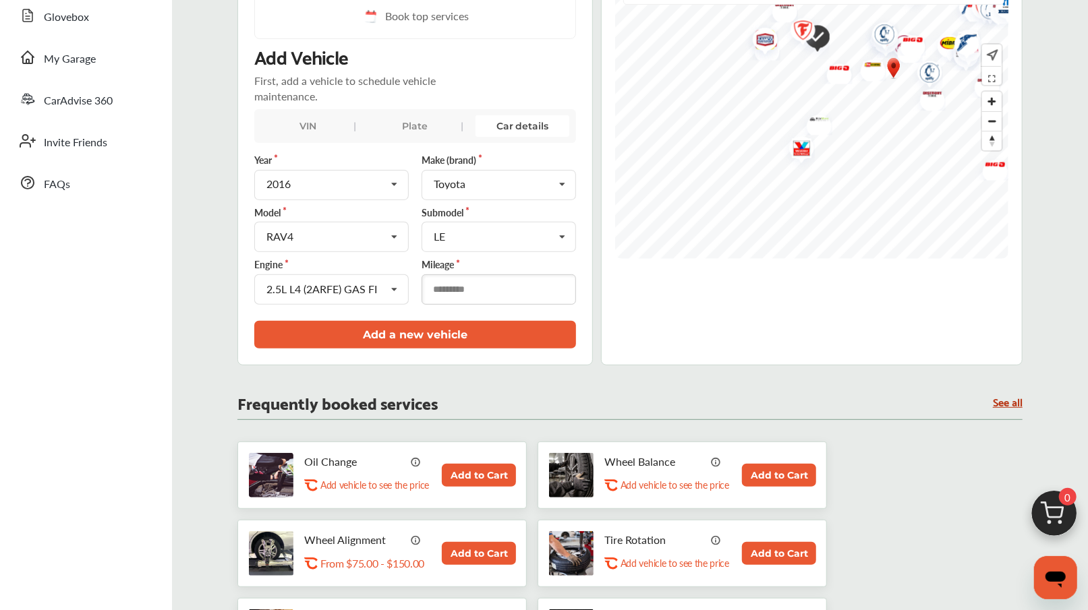
type input "*****"
click at [477, 330] on button "Add a new vehicle" at bounding box center [415, 335] width 322 height 28
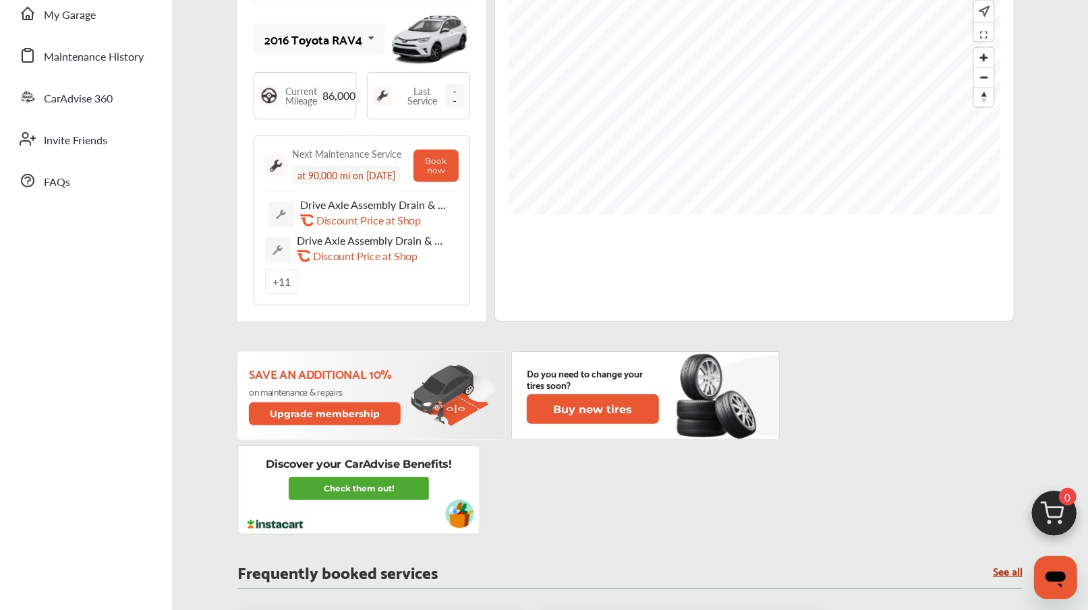
scroll to position [409, 0]
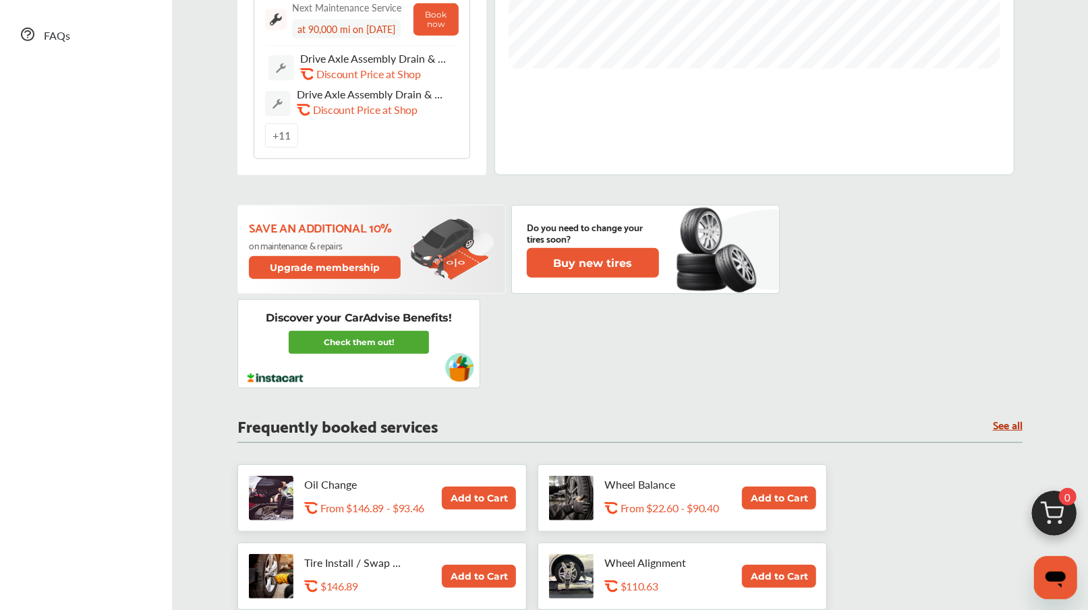
click at [483, 500] on button "Add to Cart" at bounding box center [479, 498] width 74 height 23
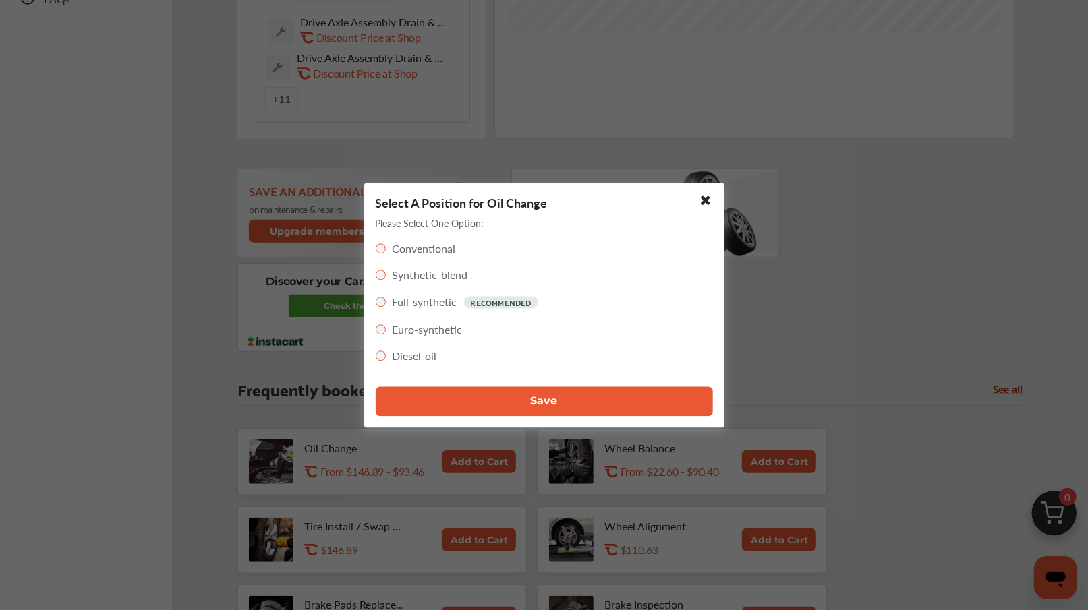
scroll to position [446, 0]
click at [540, 400] on span "Save" at bounding box center [544, 401] width 27 height 13
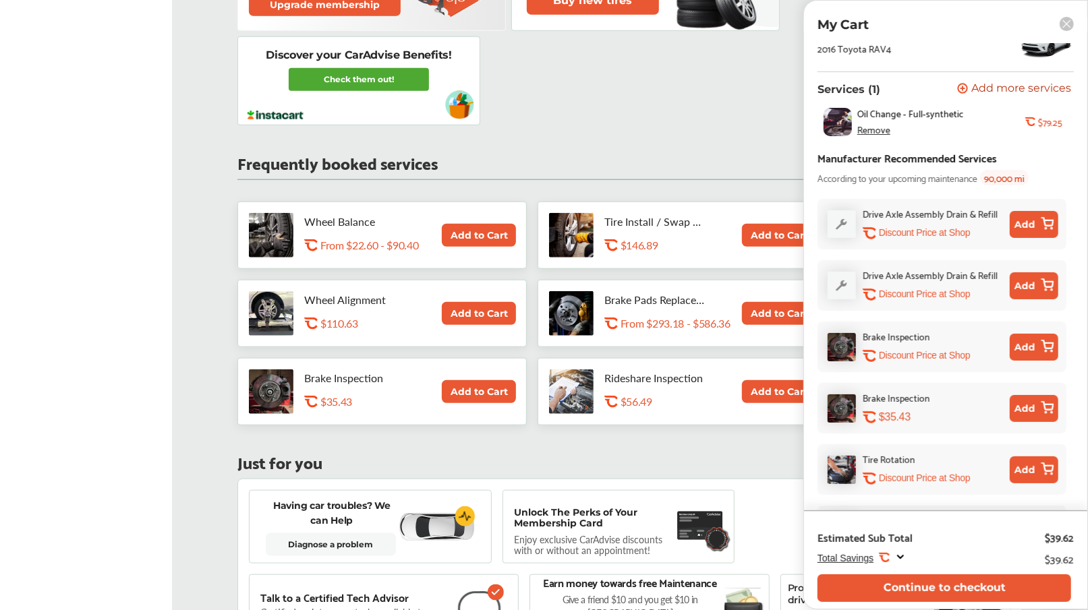
scroll to position [0, 0]
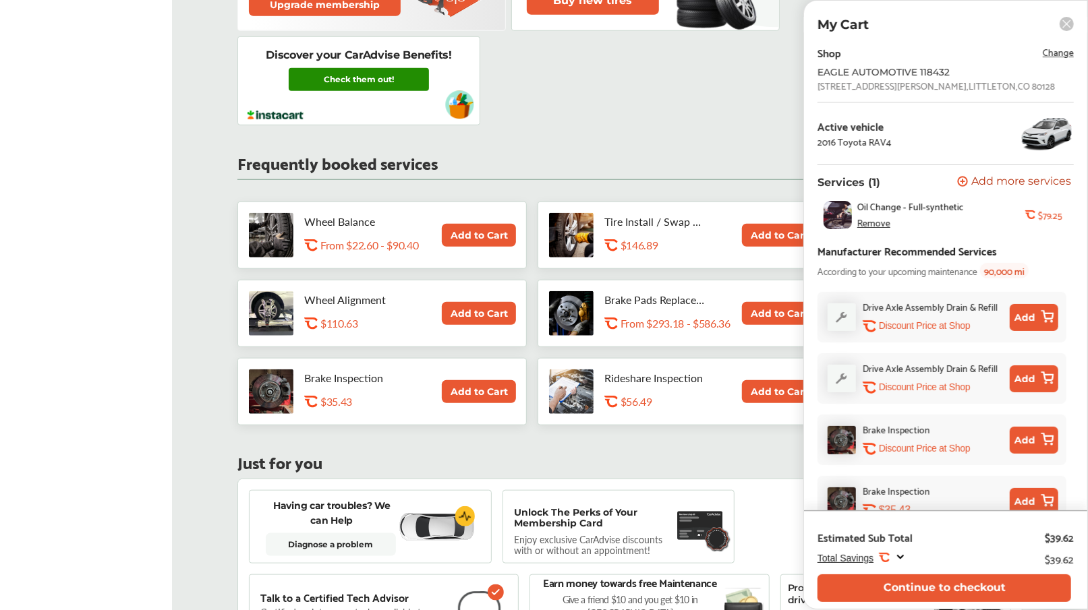
click at [349, 78] on link "Check them out!" at bounding box center [359, 79] width 140 height 23
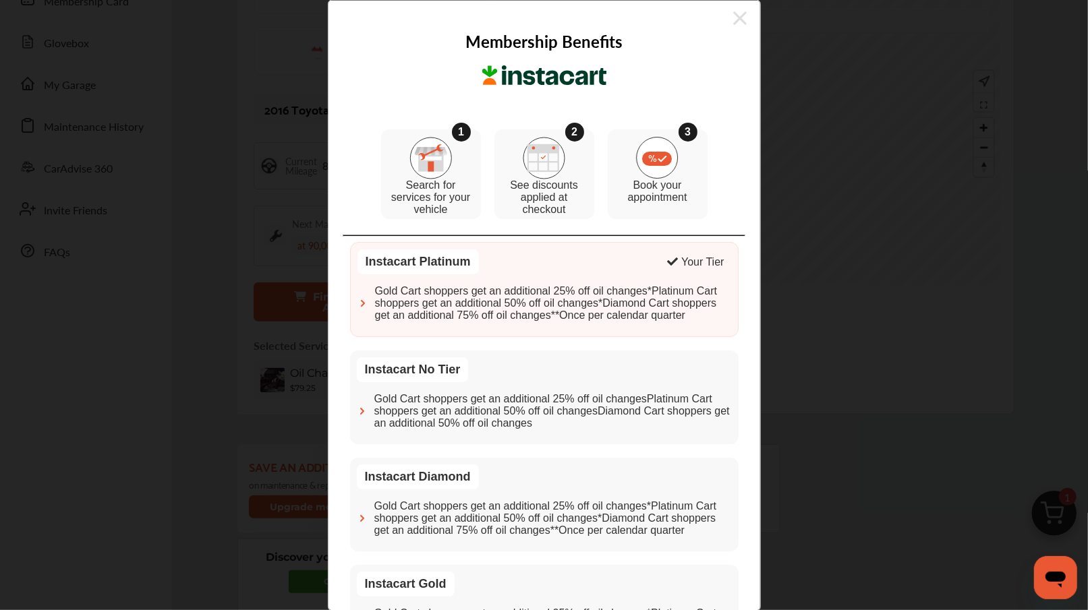
click at [738, 21] on icon at bounding box center [739, 18] width 13 height 22
